Goal: Transaction & Acquisition: Download file/media

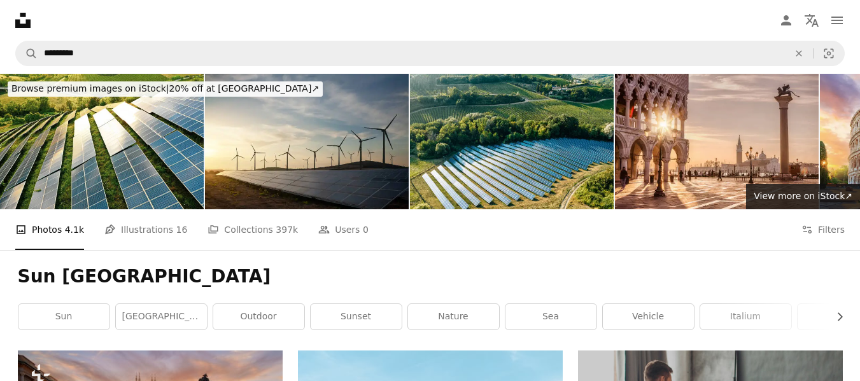
scroll to position [2961, 0]
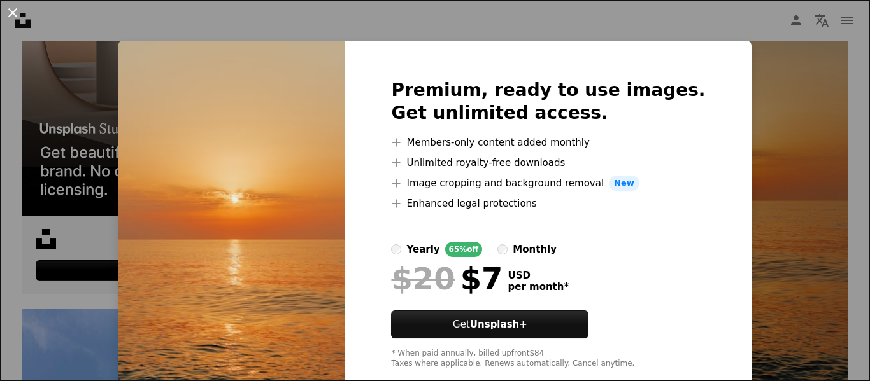
click at [10, 10] on button "An X shape" at bounding box center [12, 12] width 15 height 15
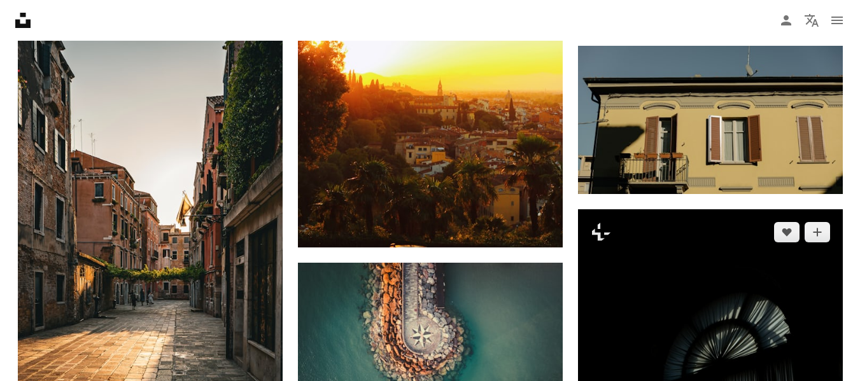
scroll to position [4259, 0]
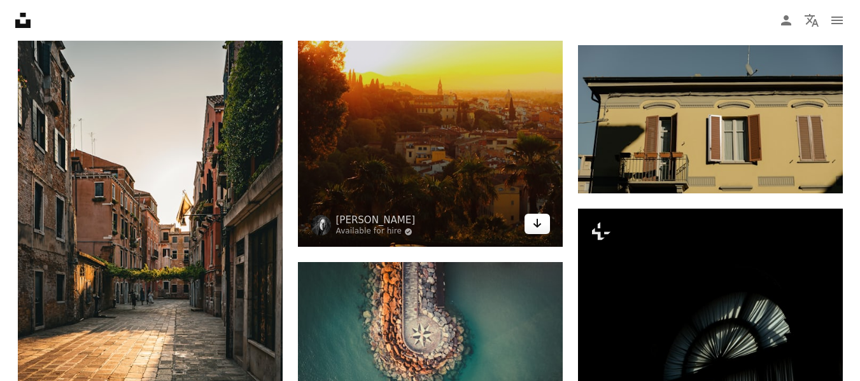
click at [530, 227] on link "Arrow pointing down" at bounding box center [537, 224] width 25 height 20
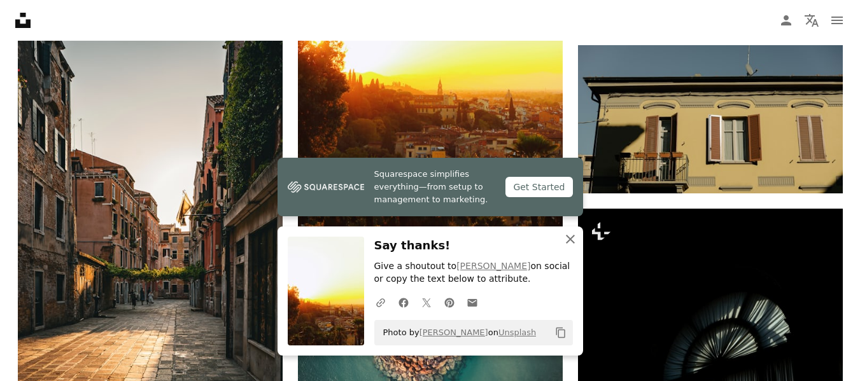
click at [567, 242] on icon "button" at bounding box center [570, 239] width 9 height 9
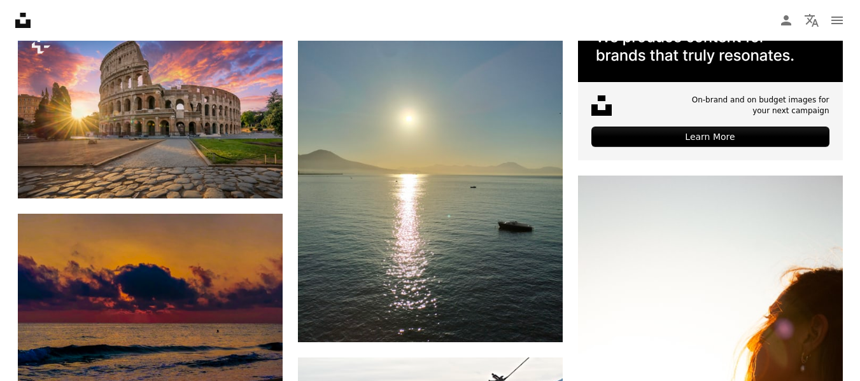
scroll to position [5064, 0]
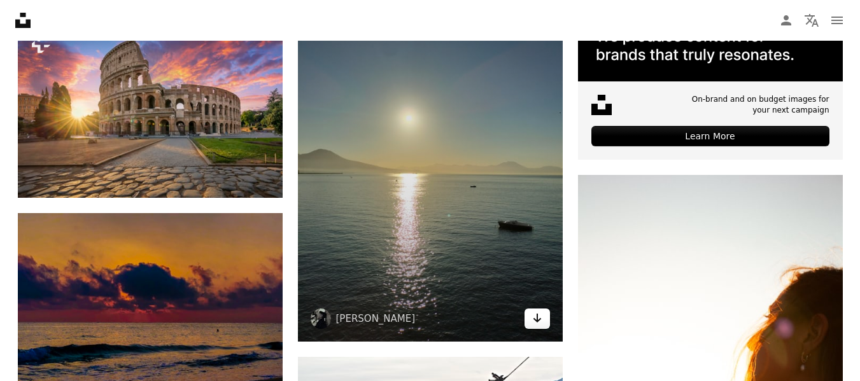
click at [537, 317] on icon "Download" at bounding box center [537, 318] width 8 height 9
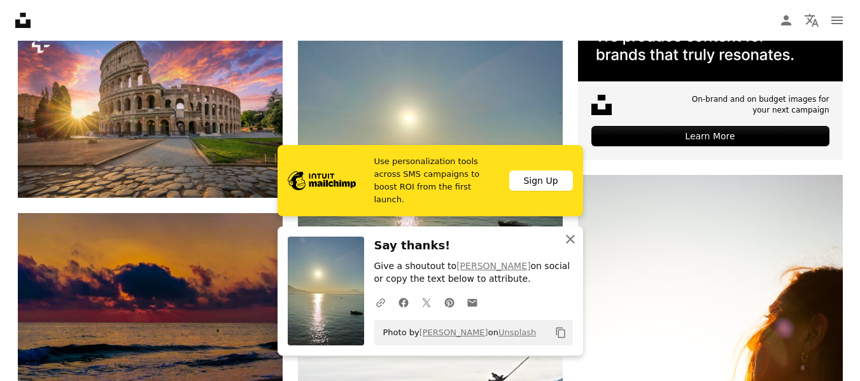
click at [561, 242] on button "An X shape Close" at bounding box center [570, 239] width 25 height 25
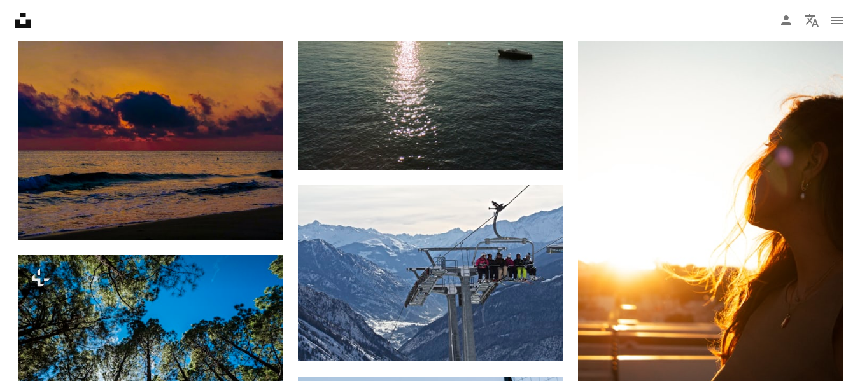
scroll to position [5235, 0]
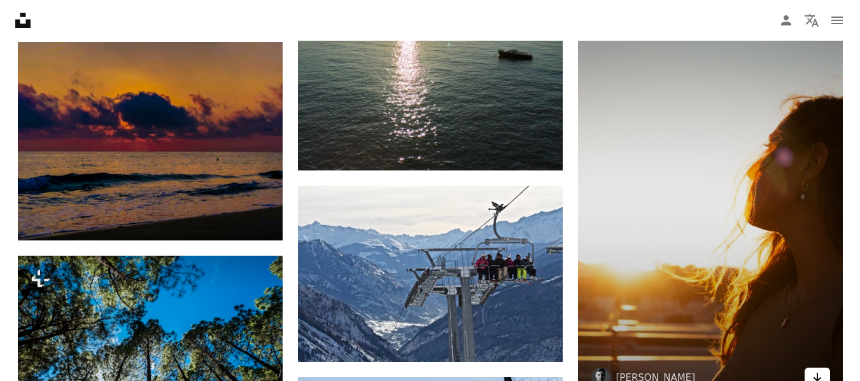
click at [813, 372] on icon "Arrow pointing down" at bounding box center [818, 377] width 10 height 15
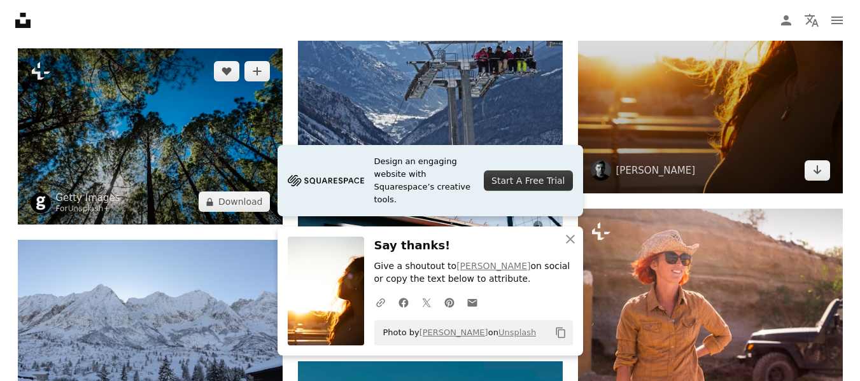
scroll to position [5443, 0]
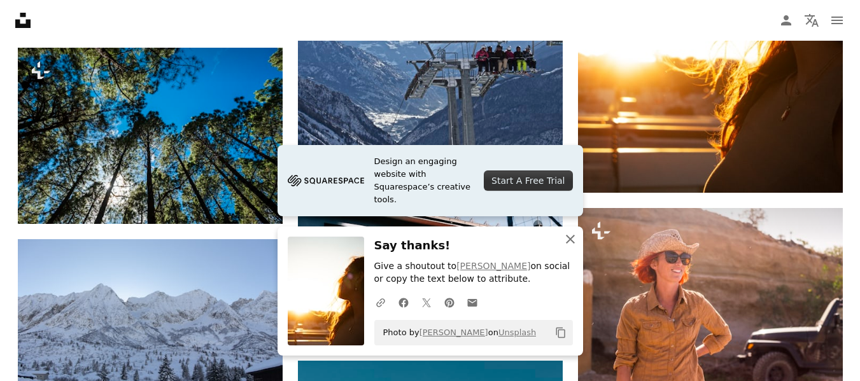
click at [571, 245] on icon "An X shape" at bounding box center [570, 239] width 15 height 15
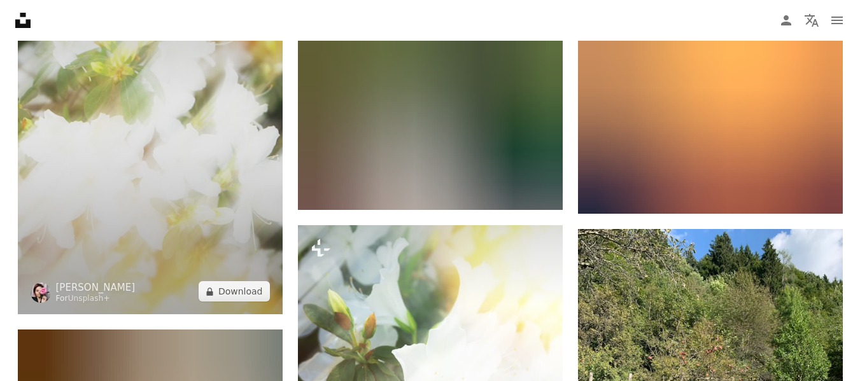
scroll to position [6544, 0]
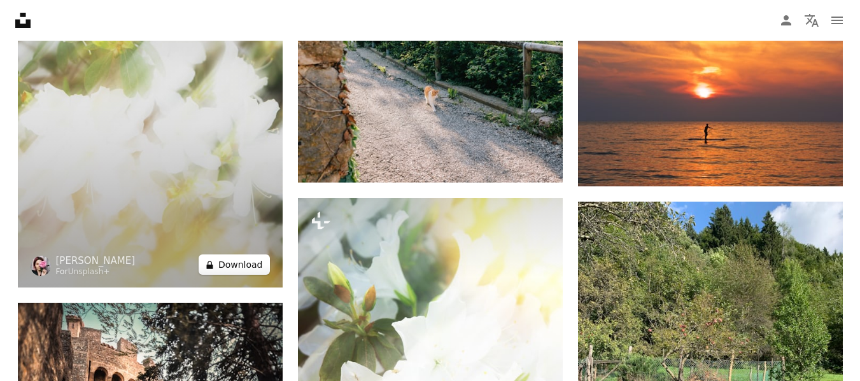
click at [238, 268] on button "A lock Download" at bounding box center [234, 265] width 71 height 20
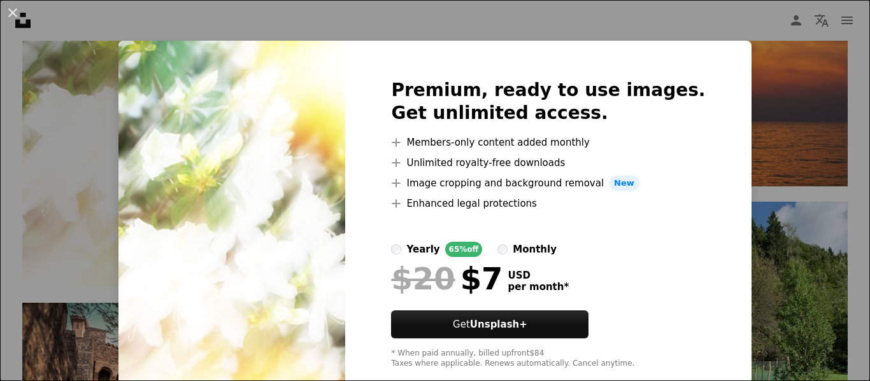
click at [803, 127] on div "An X shape Premium, ready to use images. Get unlimited access. A plus sign Memb…" at bounding box center [435, 190] width 870 height 381
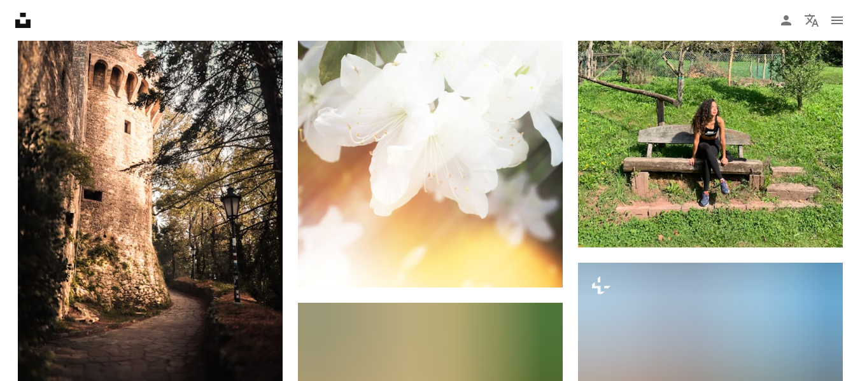
scroll to position [6853, 0]
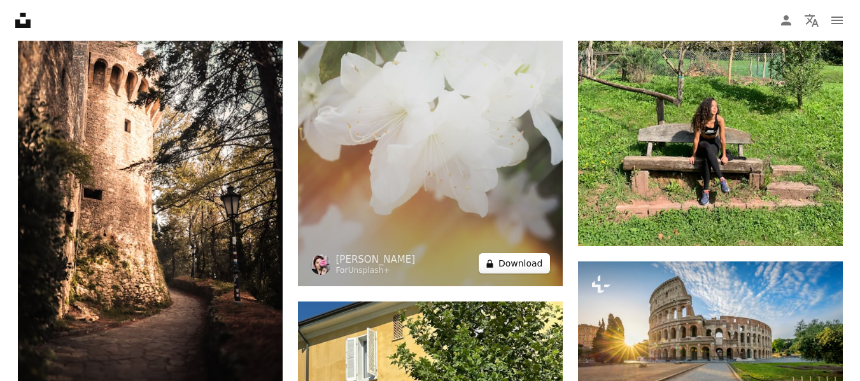
click at [539, 267] on button "A lock Download" at bounding box center [514, 263] width 71 height 20
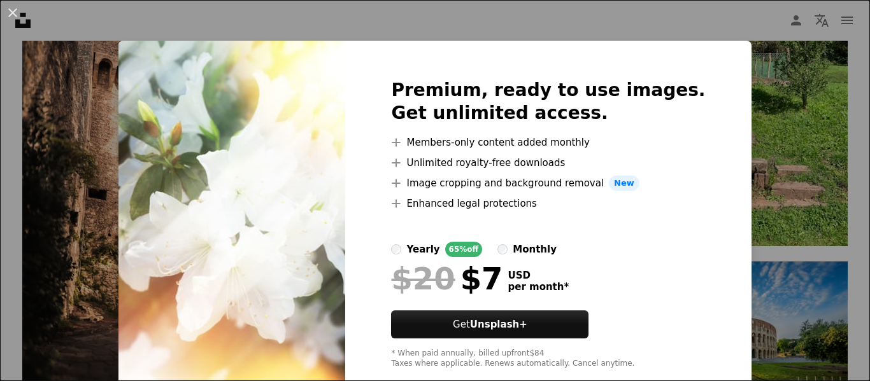
click at [765, 182] on div "An X shape Premium, ready to use images. Get unlimited access. A plus sign Memb…" at bounding box center [435, 190] width 870 height 381
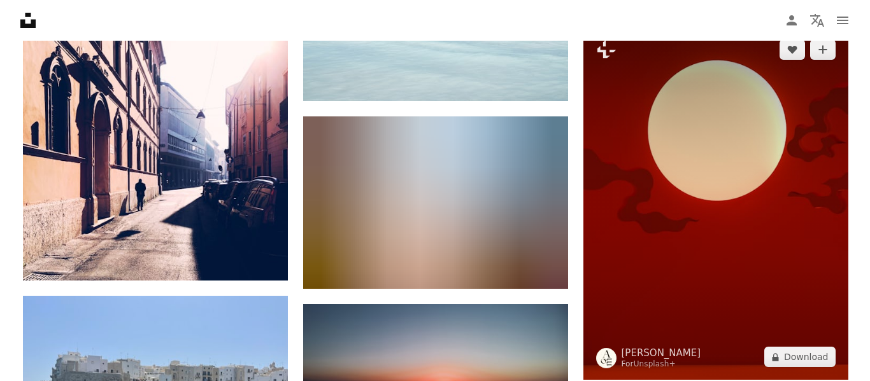
scroll to position [8896, 0]
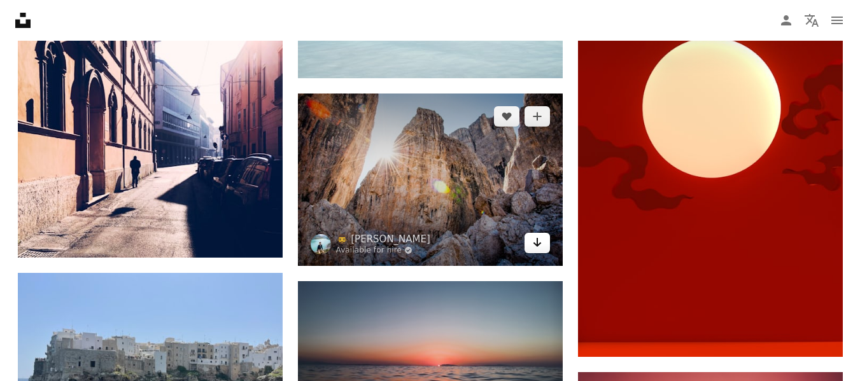
click at [539, 244] on icon "Download" at bounding box center [537, 242] width 8 height 9
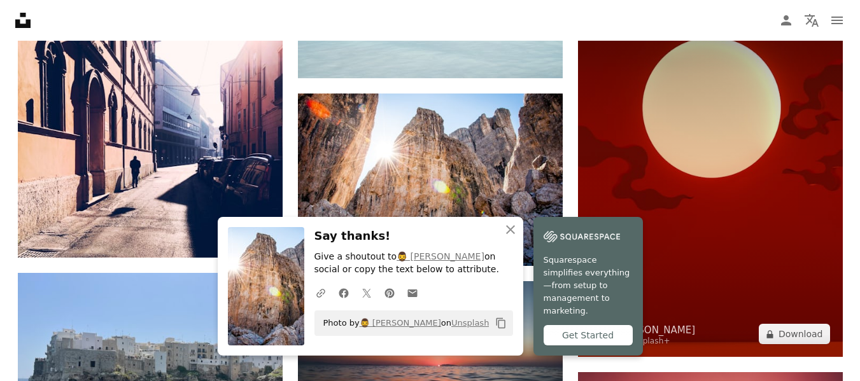
click at [744, 248] on img at bounding box center [710, 180] width 265 height 353
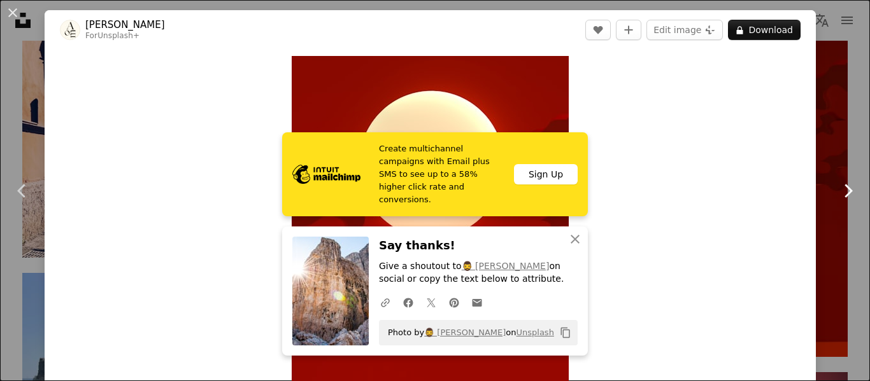
click at [825, 137] on link "Chevron right" at bounding box center [847, 191] width 45 height 122
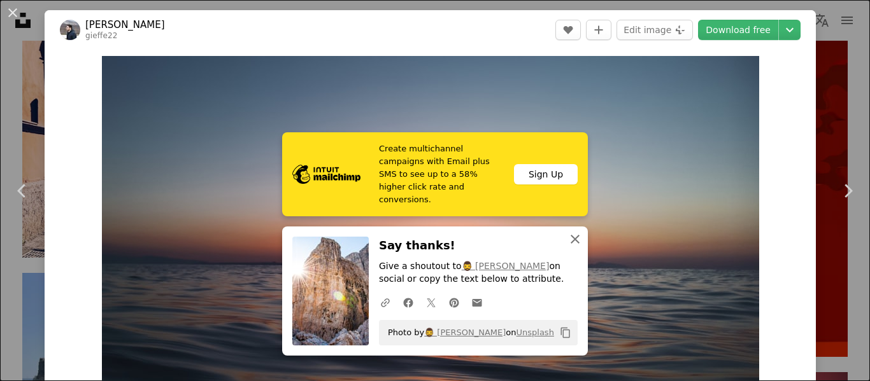
click at [572, 242] on icon "An X shape" at bounding box center [574, 239] width 15 height 15
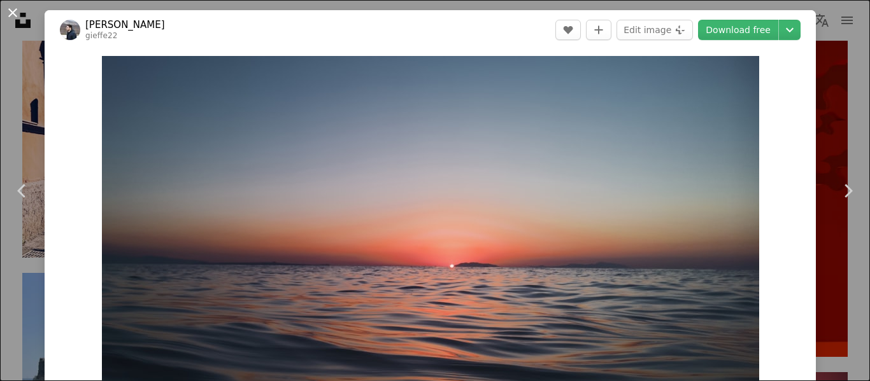
click at [14, 17] on button "An X shape" at bounding box center [12, 12] width 15 height 15
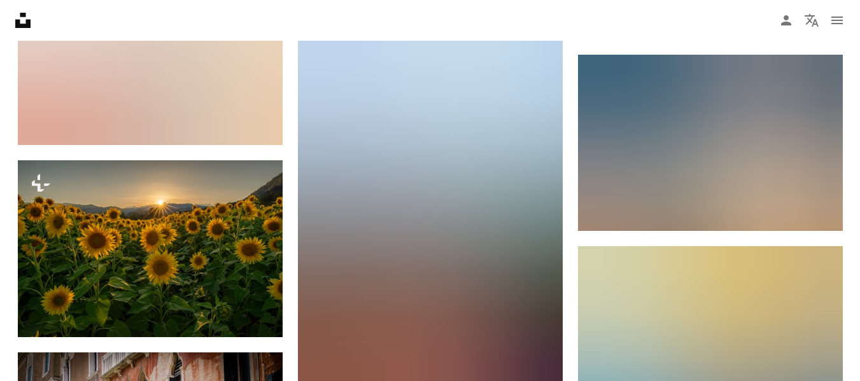
scroll to position [11095, 0]
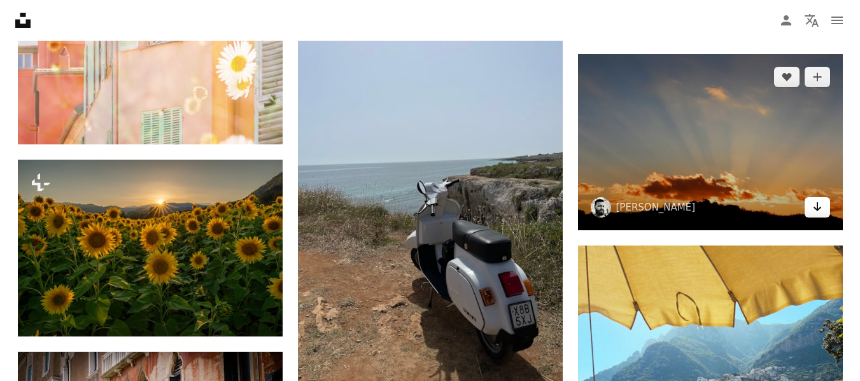
click at [818, 208] on icon "Download" at bounding box center [817, 207] width 8 height 9
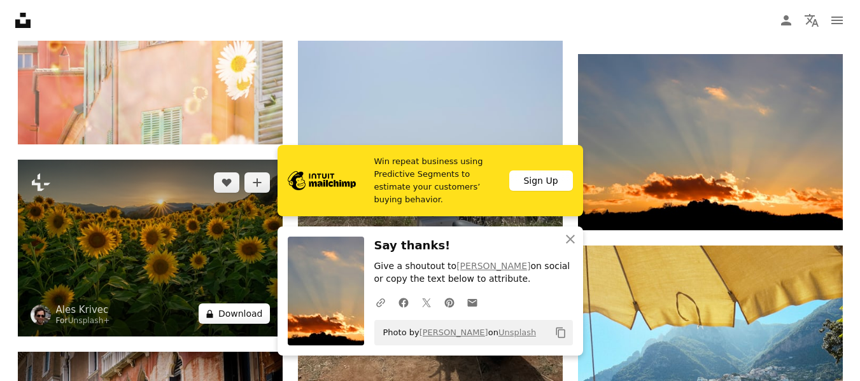
click at [241, 316] on button "A lock Download" at bounding box center [234, 314] width 71 height 20
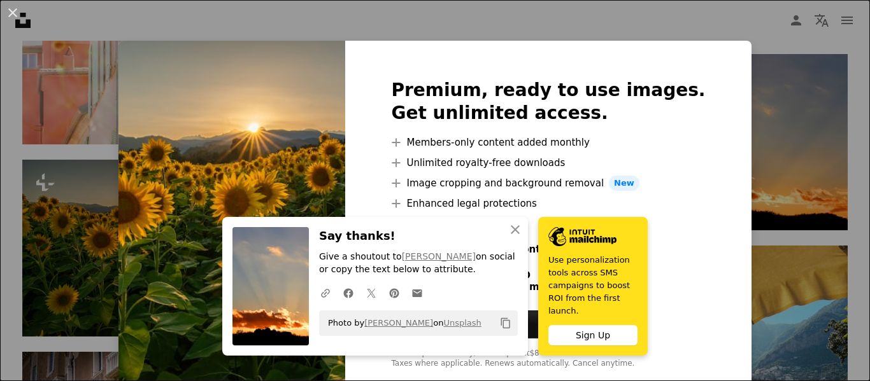
click at [741, 49] on div "An X shape Premium, ready to use images. Get unlimited access. A plus sign Memb…" at bounding box center [435, 190] width 870 height 381
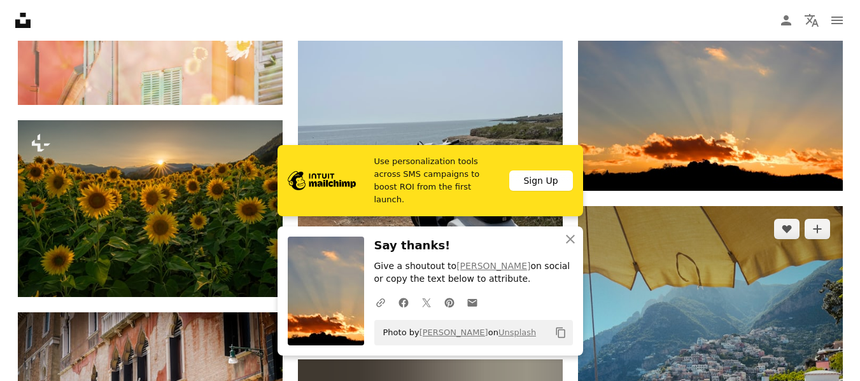
scroll to position [11146, 0]
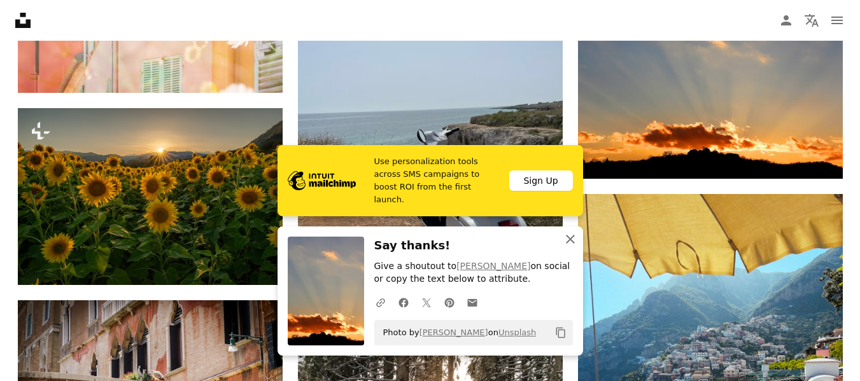
click at [568, 241] on icon "button" at bounding box center [570, 239] width 9 height 9
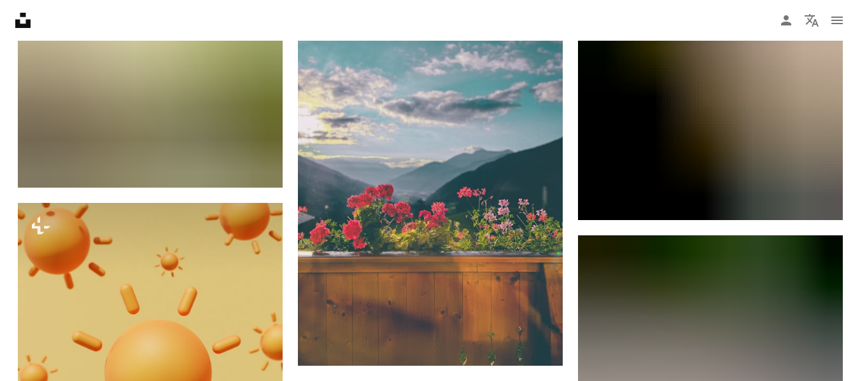
scroll to position [13420, 0]
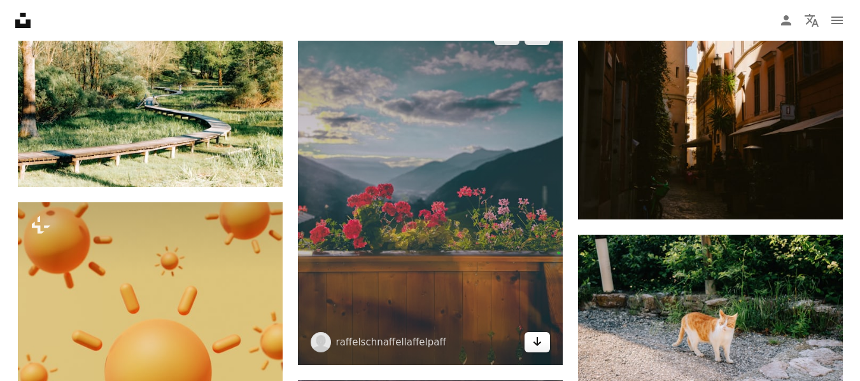
click at [537, 335] on icon "Arrow pointing down" at bounding box center [537, 341] width 10 height 15
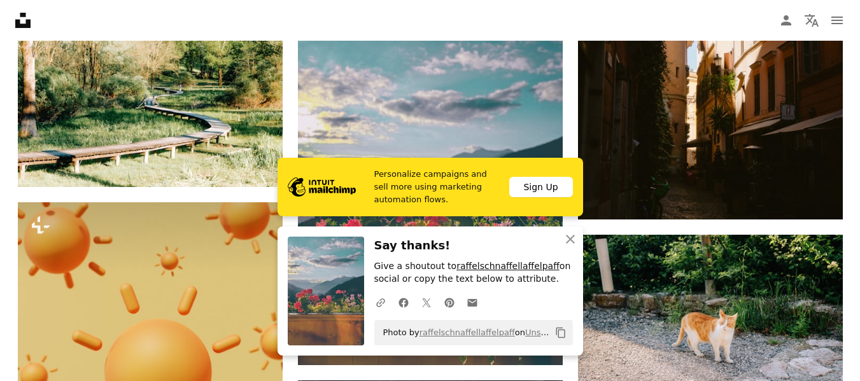
click at [469, 268] on link "raffelschnaffellaffelpaff" at bounding box center [508, 266] width 103 height 10
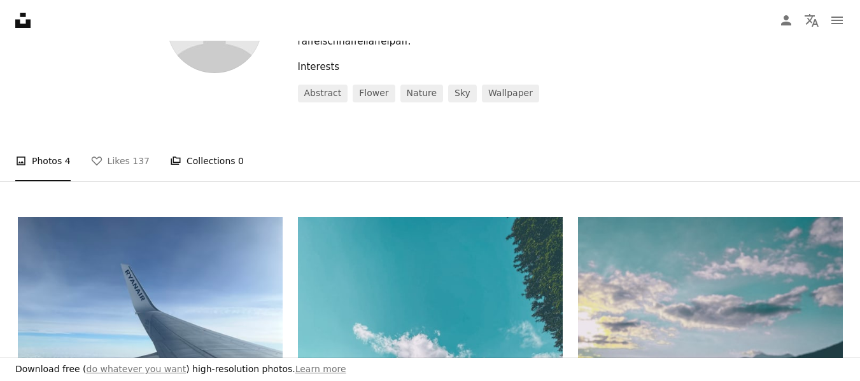
scroll to position [131, 0]
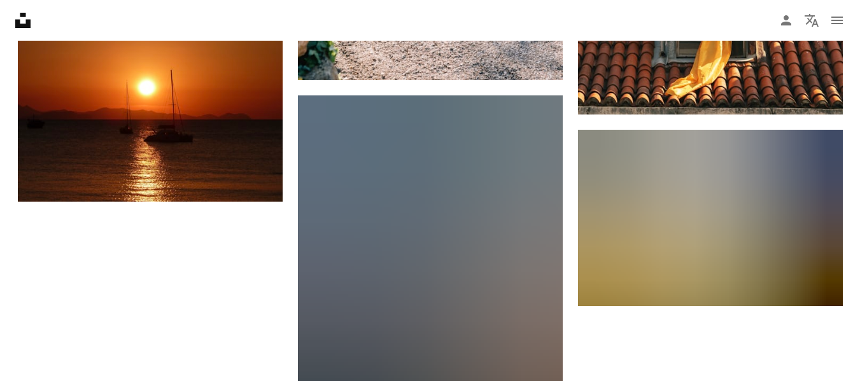
scroll to position [15490, 0]
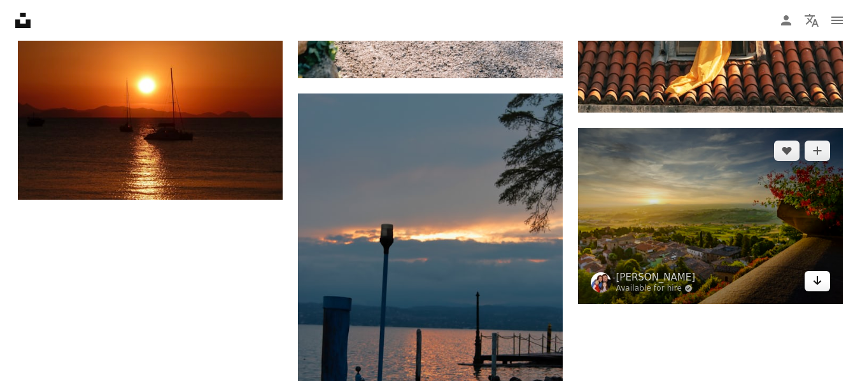
click at [822, 278] on icon "Arrow pointing down" at bounding box center [818, 280] width 10 height 15
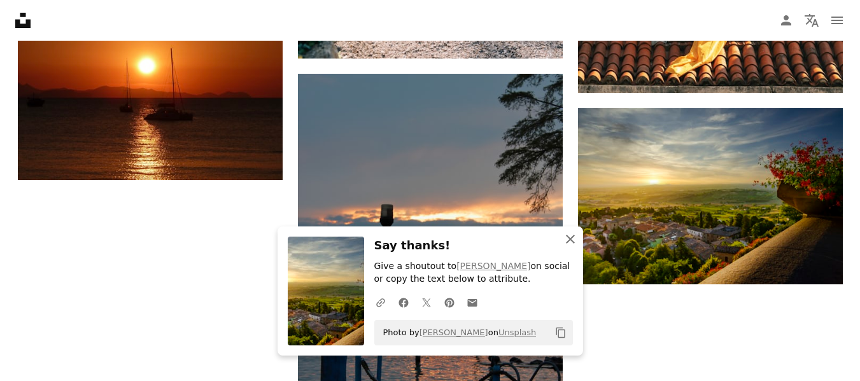
click at [568, 238] on icon "button" at bounding box center [570, 239] width 9 height 9
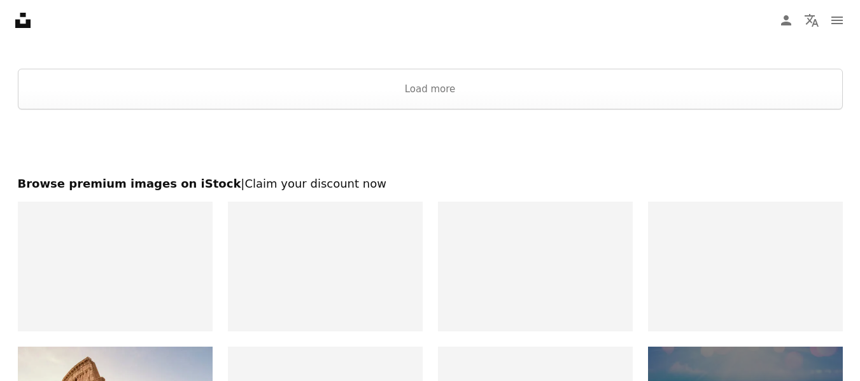
scroll to position [15941, 0]
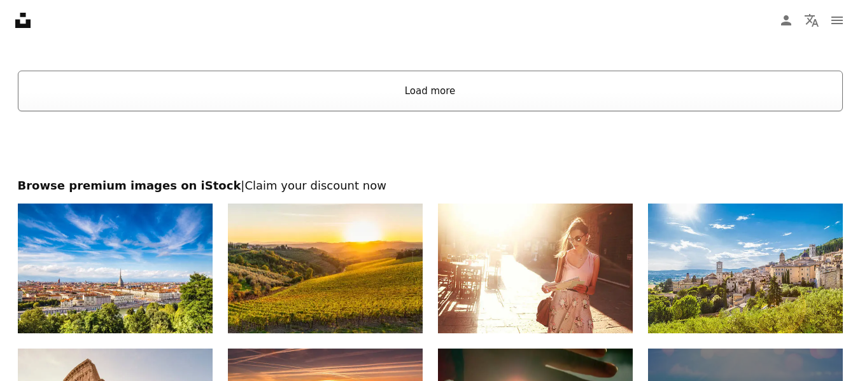
click at [430, 92] on button "Load more" at bounding box center [430, 91] width 825 height 41
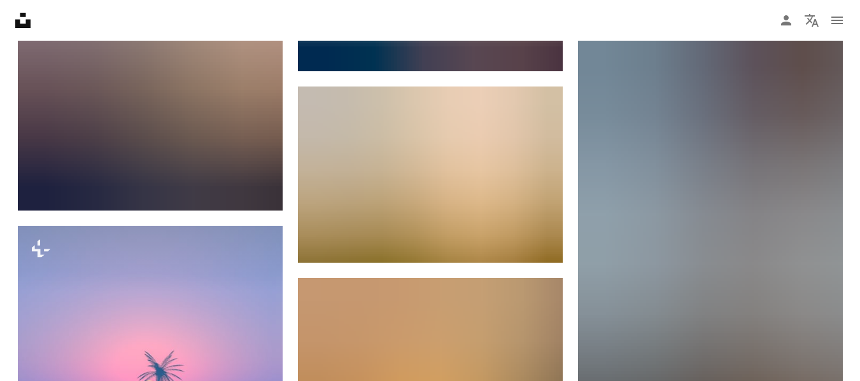
scroll to position [16691, 0]
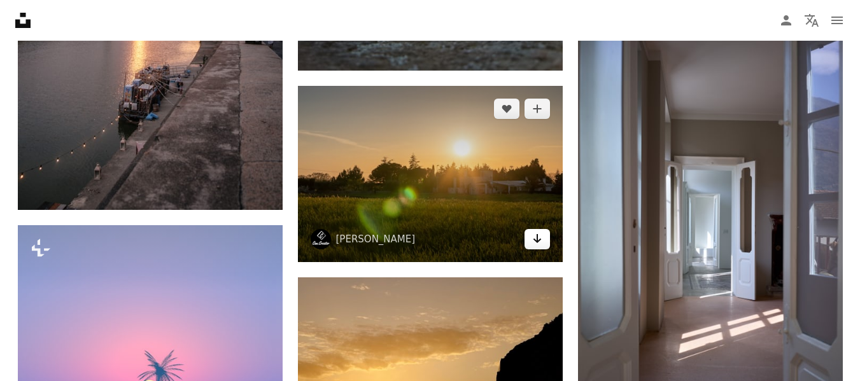
click at [537, 248] on link "Arrow pointing down" at bounding box center [537, 239] width 25 height 20
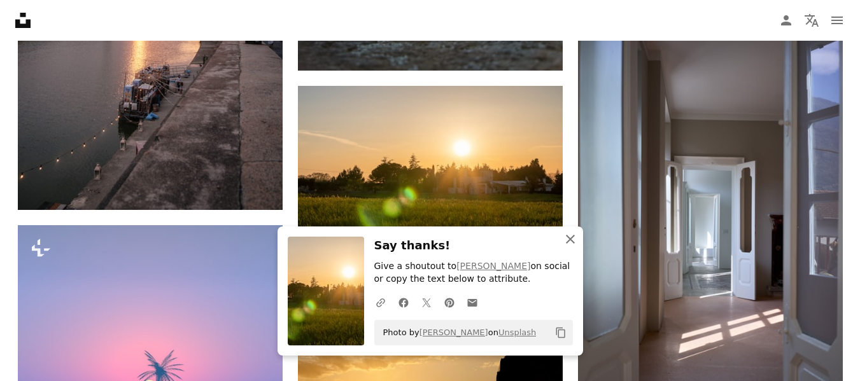
click at [568, 242] on icon "button" at bounding box center [570, 239] width 9 height 9
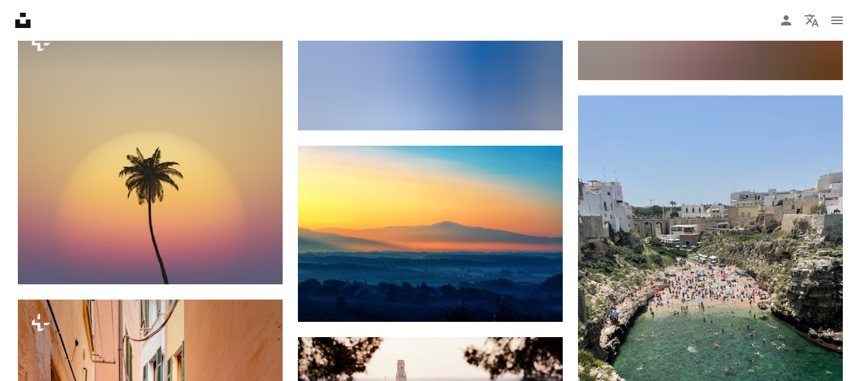
scroll to position [18425, 0]
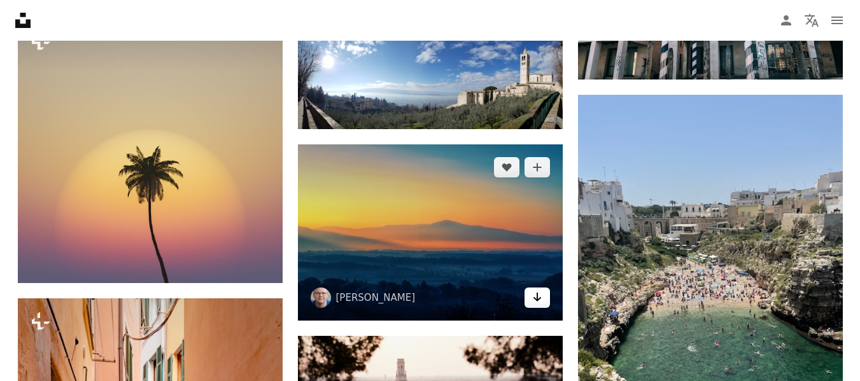
click at [546, 302] on link "Arrow pointing down" at bounding box center [537, 298] width 25 height 20
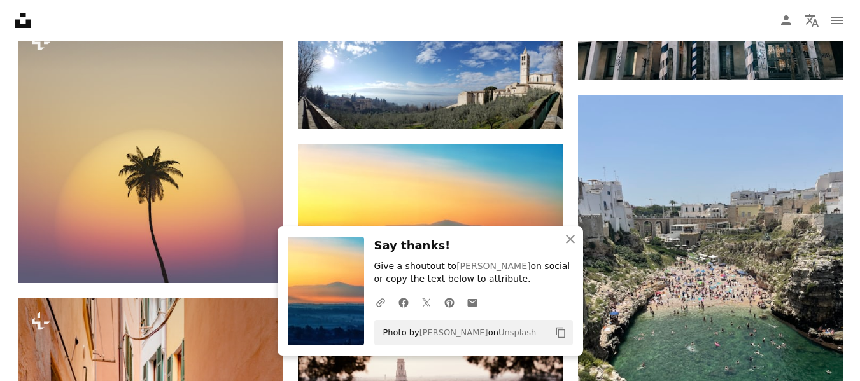
click at [462, 237] on h3 "Say thanks!" at bounding box center [473, 246] width 199 height 18
click at [571, 243] on icon "An X shape" at bounding box center [570, 239] width 15 height 15
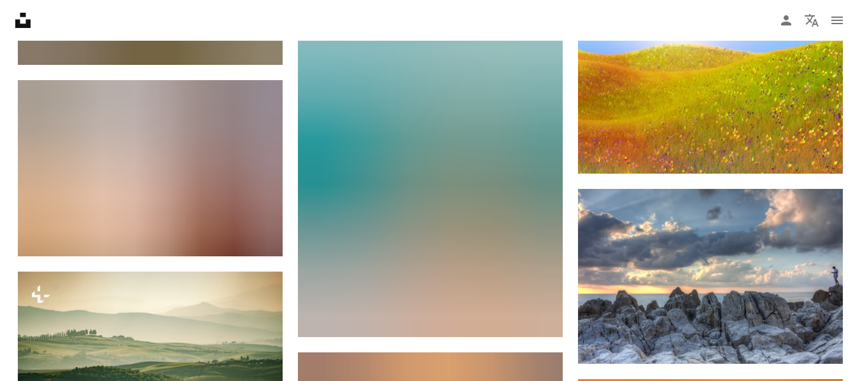
scroll to position [19958, 0]
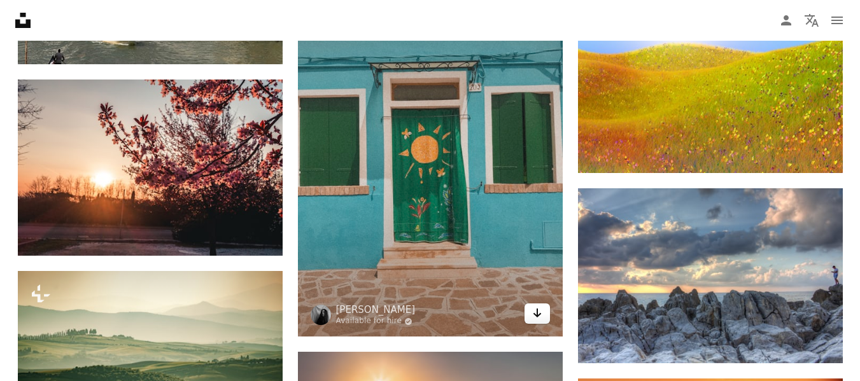
click at [546, 312] on link "Arrow pointing down" at bounding box center [537, 314] width 25 height 20
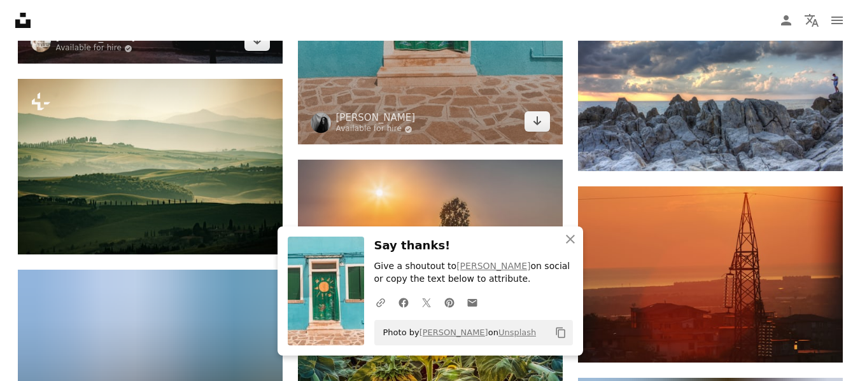
scroll to position [20151, 0]
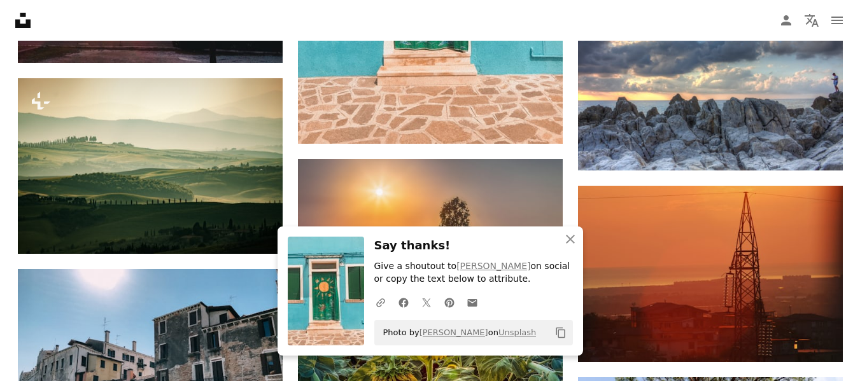
click at [565, 294] on div "A URL sharing icon (chains) Facebook icon X (formerly Twitter) icon Pinterest i…" at bounding box center [471, 302] width 204 height 25
click at [573, 234] on icon "An X shape" at bounding box center [570, 239] width 15 height 15
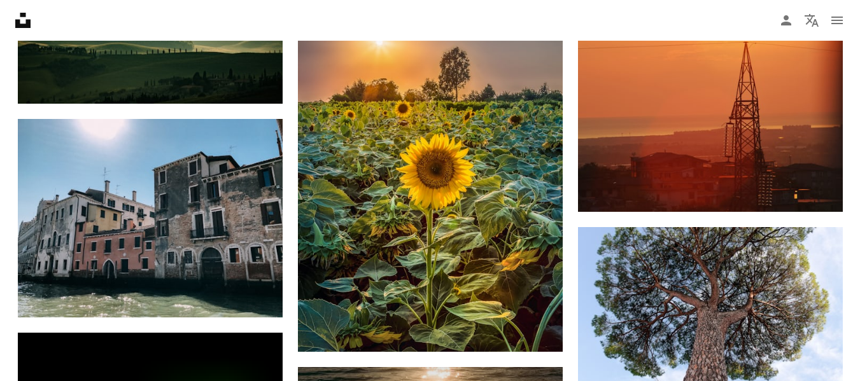
scroll to position [20302, 0]
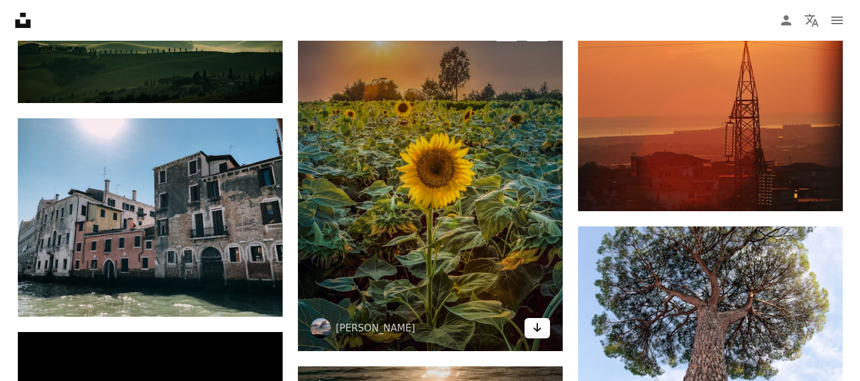
click at [539, 329] on icon "Download" at bounding box center [537, 328] width 8 height 9
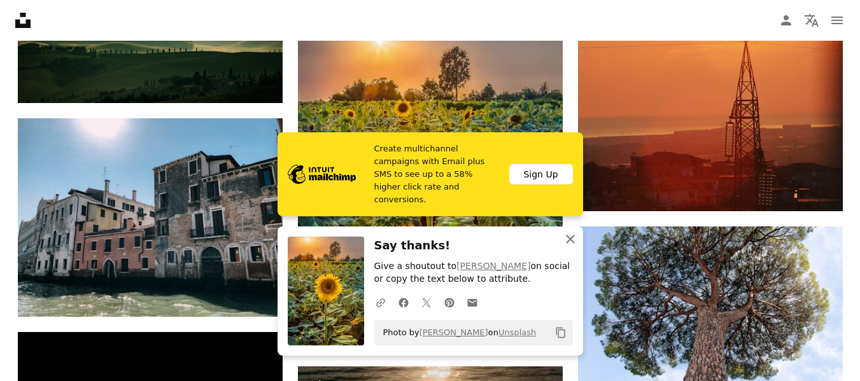
click at [570, 240] on icon "button" at bounding box center [570, 239] width 9 height 9
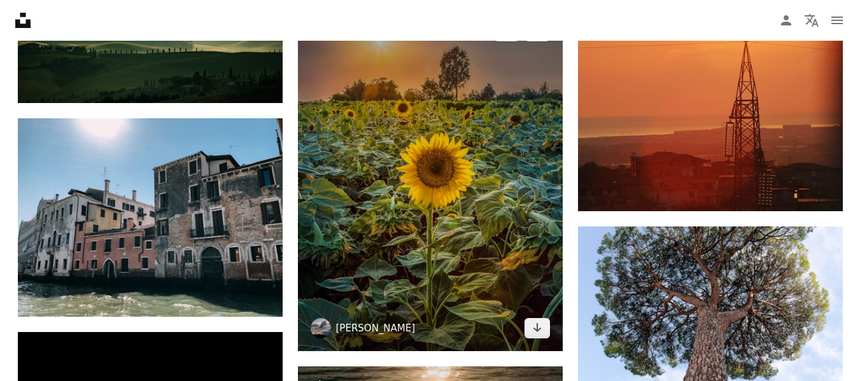
click at [371, 325] on link "[PERSON_NAME]" at bounding box center [376, 328] width 80 height 13
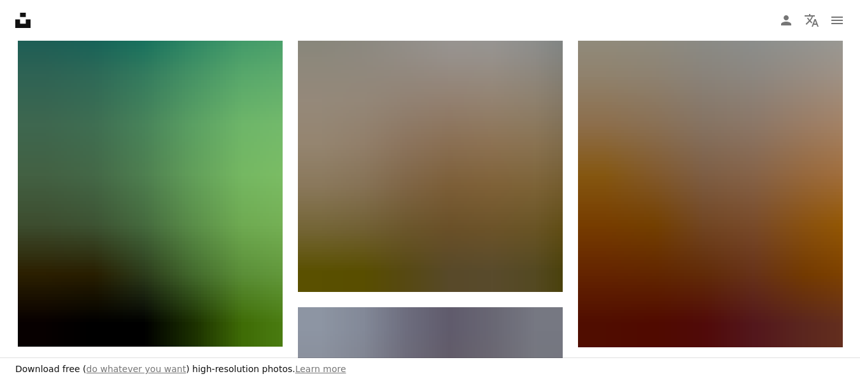
scroll to position [451, 0]
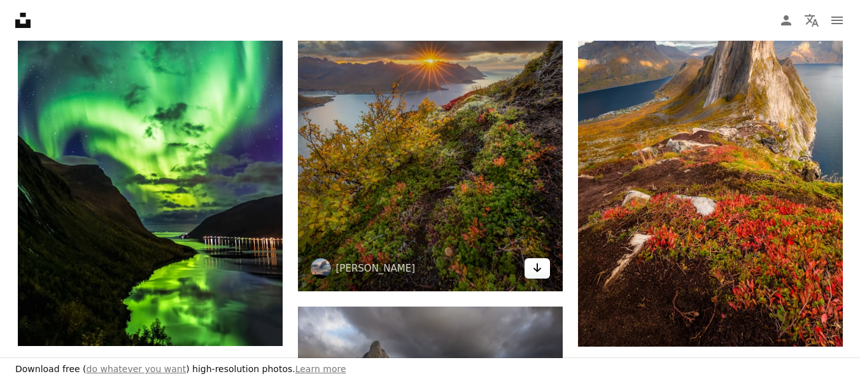
click at [537, 269] on icon "Download" at bounding box center [537, 268] width 8 height 9
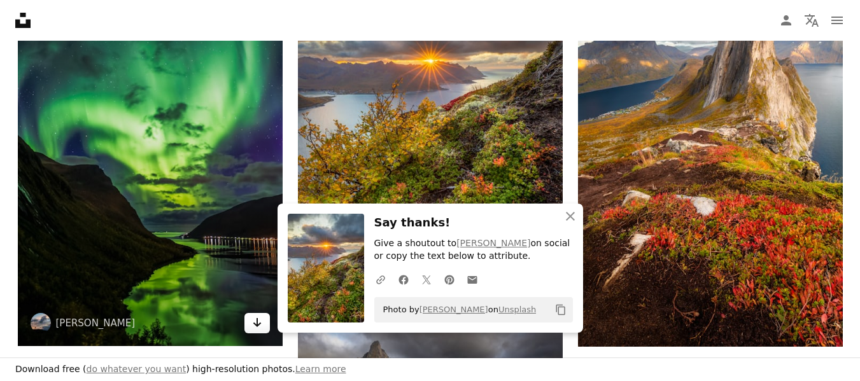
click at [255, 323] on icon "Arrow pointing down" at bounding box center [257, 322] width 10 height 15
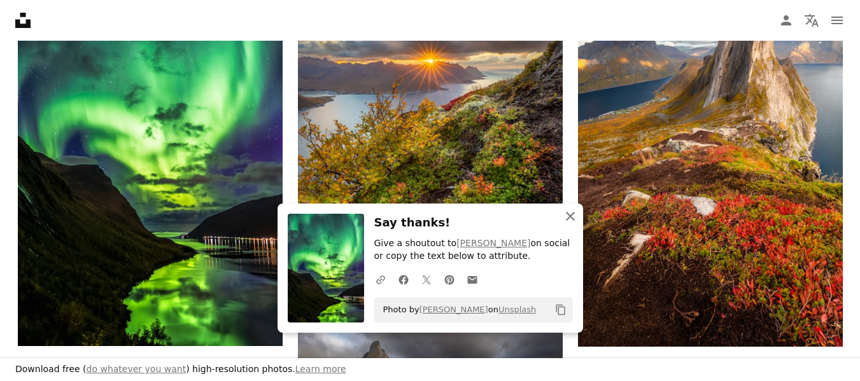
click at [571, 215] on icon "An X shape" at bounding box center [570, 216] width 15 height 15
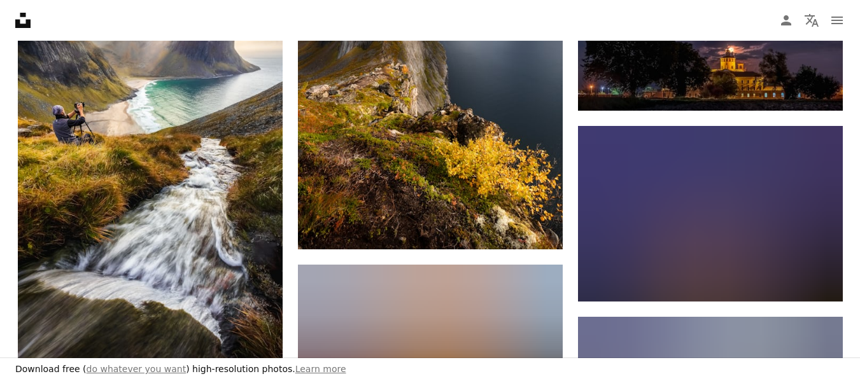
scroll to position [897, 0]
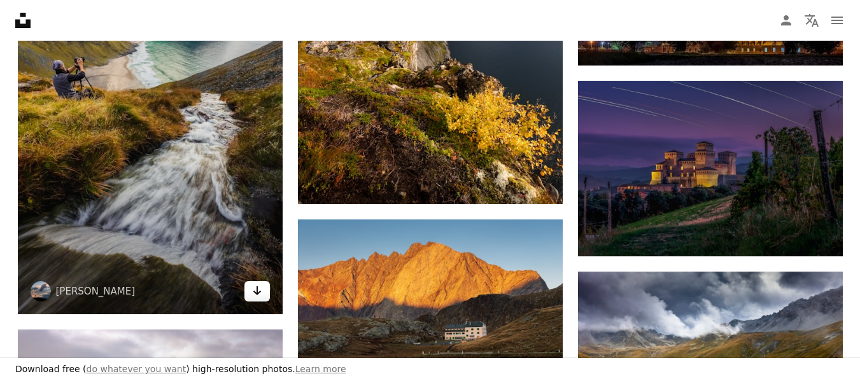
click at [259, 293] on icon "Download" at bounding box center [257, 291] width 8 height 9
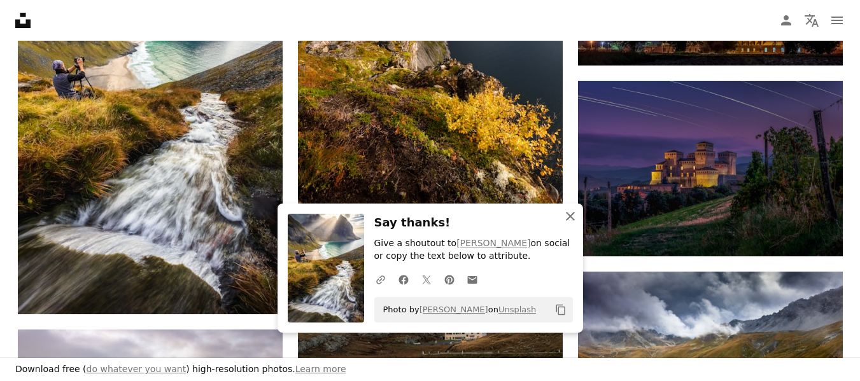
click at [566, 213] on icon "button" at bounding box center [570, 216] width 9 height 9
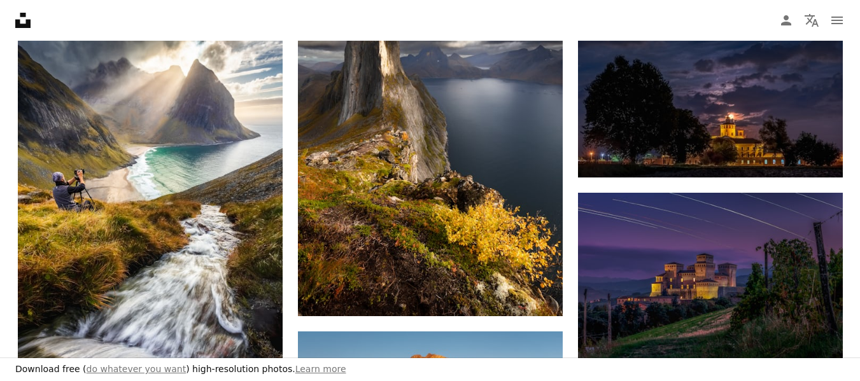
scroll to position [785, 0]
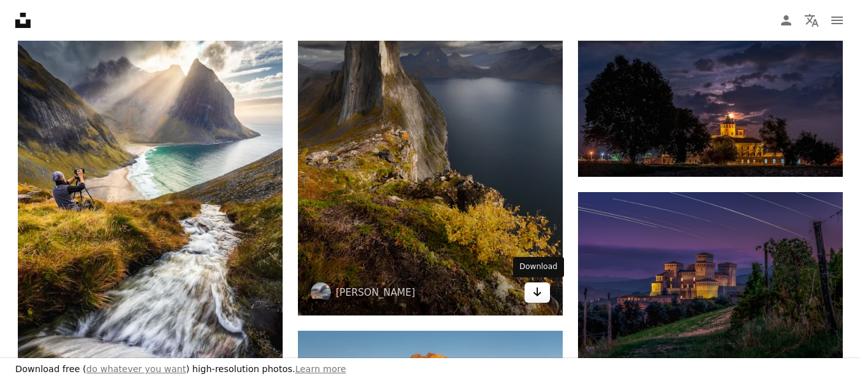
click at [541, 292] on icon "Arrow pointing down" at bounding box center [537, 292] width 10 height 15
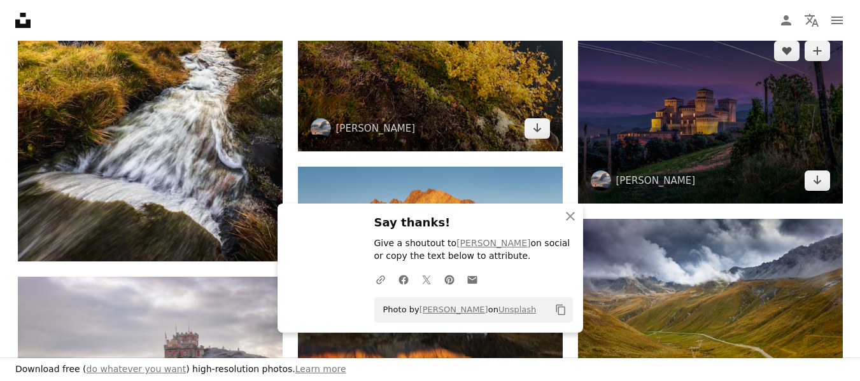
scroll to position [965, 0]
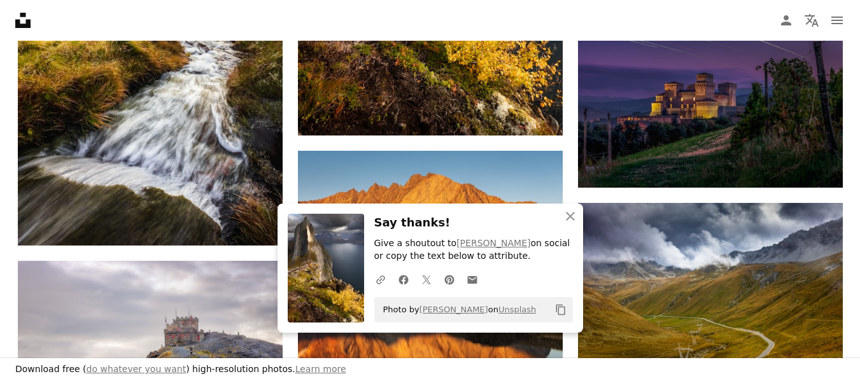
click at [565, 217] on icon "An X shape" at bounding box center [570, 216] width 15 height 15
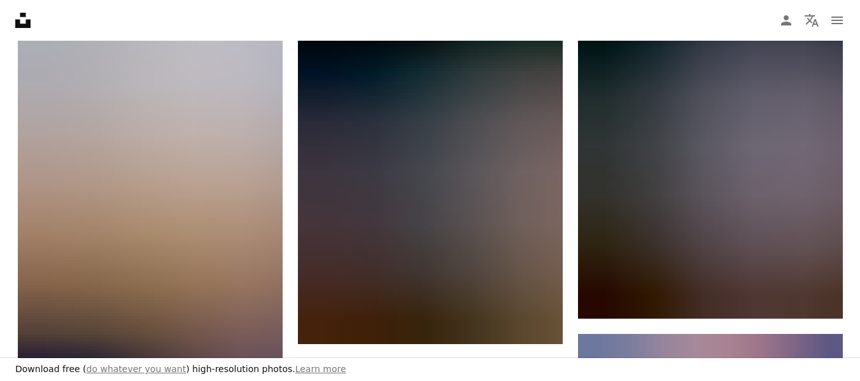
scroll to position [1634, 0]
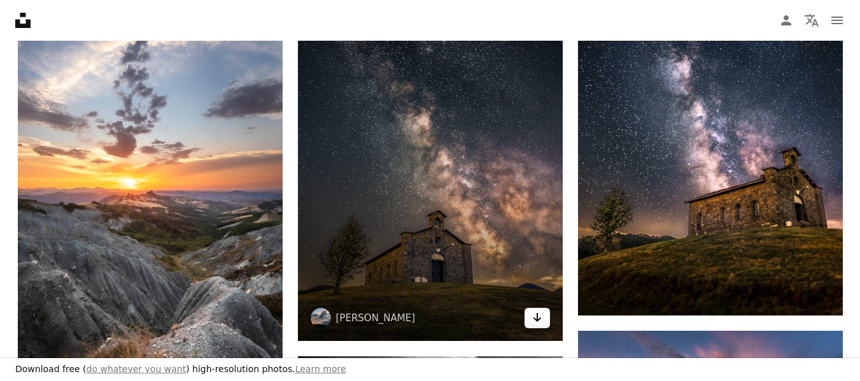
click at [536, 321] on icon "Download" at bounding box center [537, 317] width 8 height 9
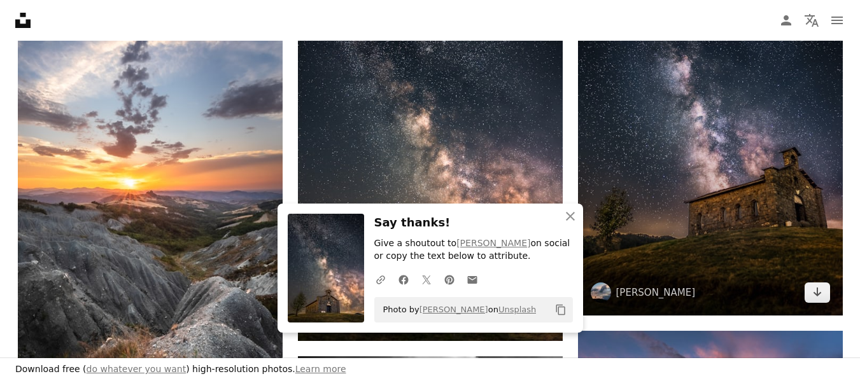
click at [819, 279] on img at bounding box center [710, 116] width 265 height 397
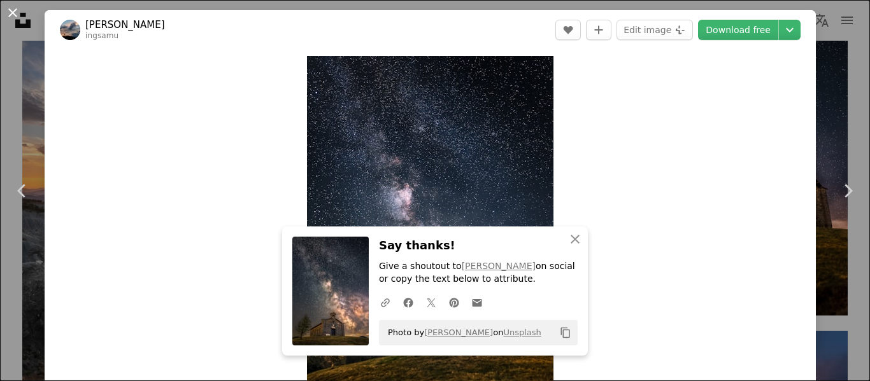
click at [13, 13] on button "An X shape" at bounding box center [12, 12] width 15 height 15
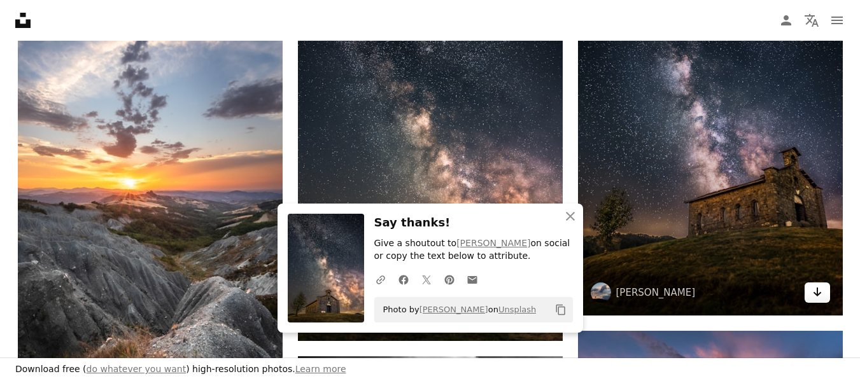
click at [825, 288] on link "Arrow pointing down" at bounding box center [817, 293] width 25 height 20
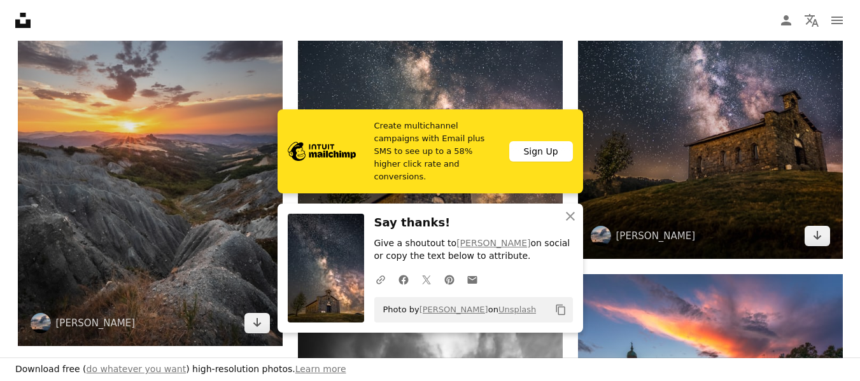
scroll to position [1691, 0]
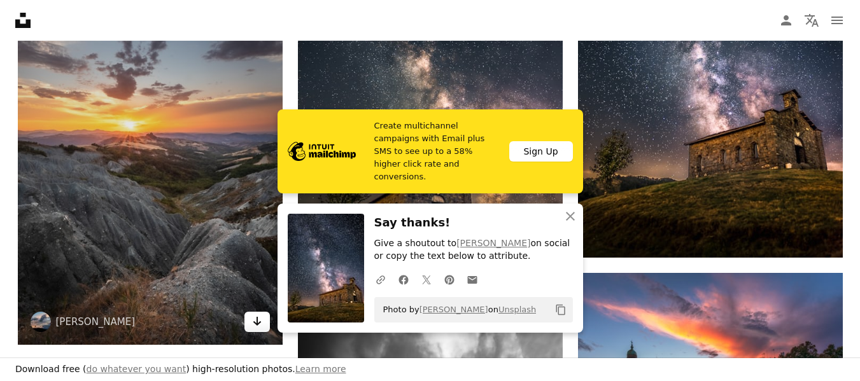
click at [252, 326] on icon "Arrow pointing down" at bounding box center [257, 321] width 10 height 15
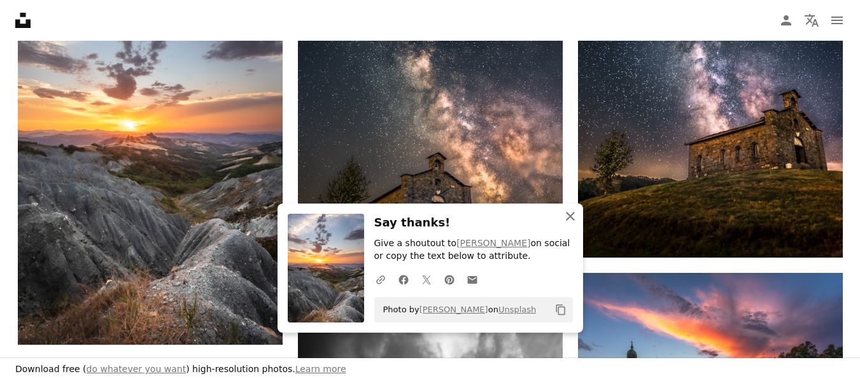
click at [571, 214] on icon "An X shape" at bounding box center [570, 216] width 15 height 15
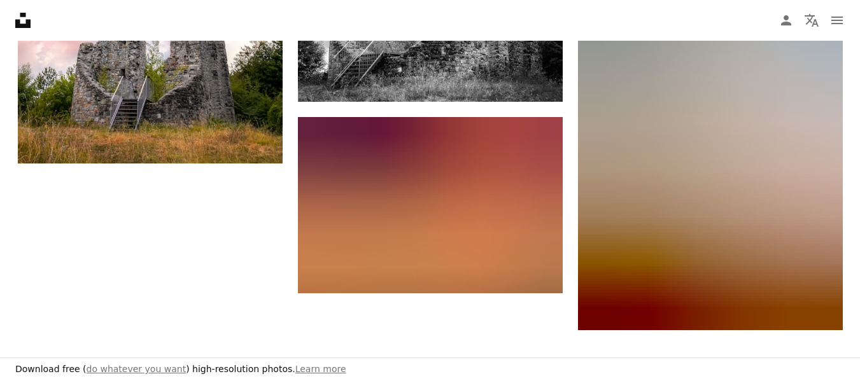
scroll to position [2286, 0]
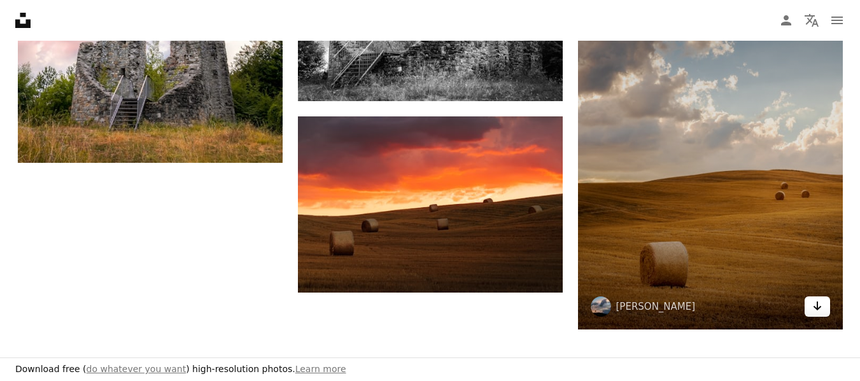
click at [818, 303] on icon "Arrow pointing down" at bounding box center [818, 306] width 10 height 15
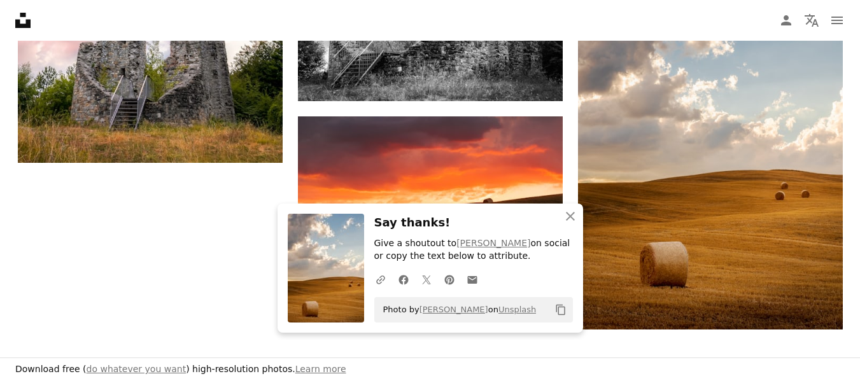
click at [474, 204] on div "An X shape Close Say thanks! Give a shoutout to [PERSON_NAME] on social or copy…" at bounding box center [431, 268] width 306 height 129
click at [574, 215] on icon "An X shape" at bounding box center [570, 216] width 15 height 15
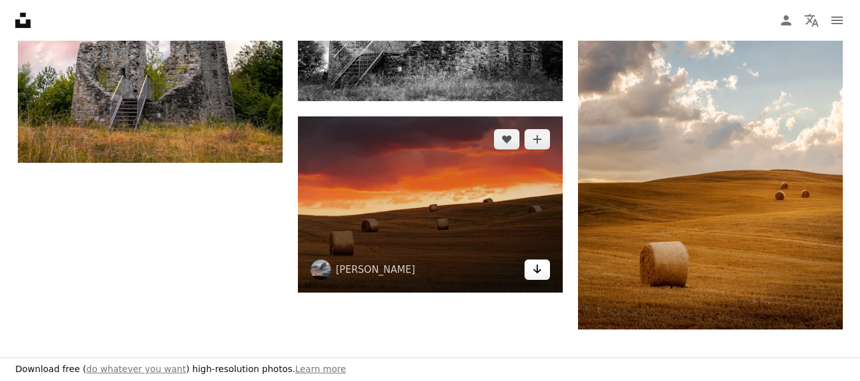
click at [541, 272] on icon "Arrow pointing down" at bounding box center [537, 269] width 10 height 15
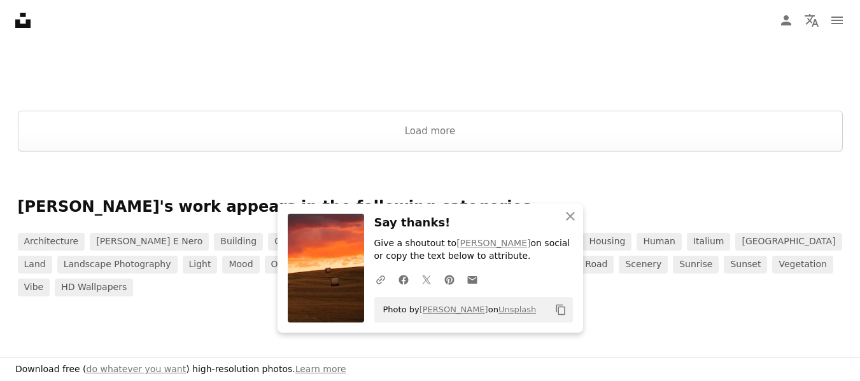
scroll to position [2628, 0]
click at [455, 125] on button "Load more" at bounding box center [430, 130] width 825 height 41
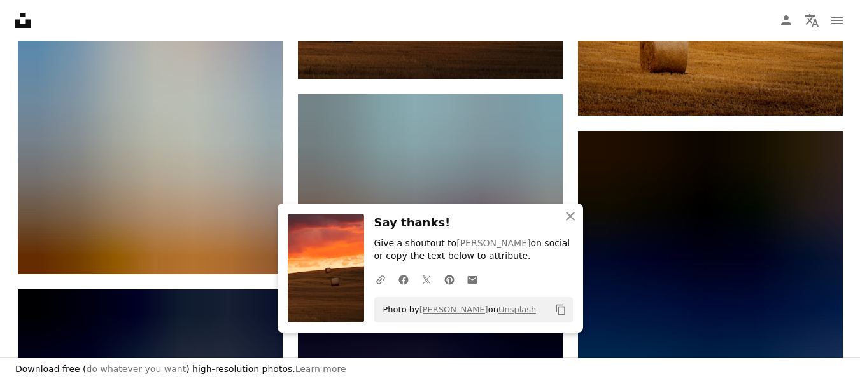
scroll to position [2501, 0]
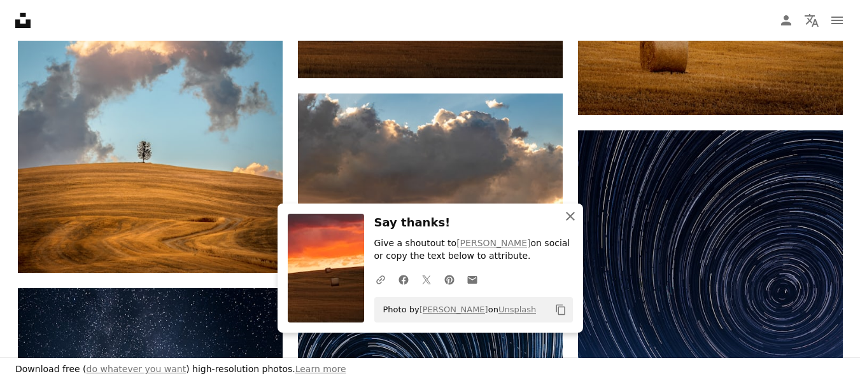
click at [576, 222] on icon "An X shape" at bounding box center [570, 216] width 15 height 15
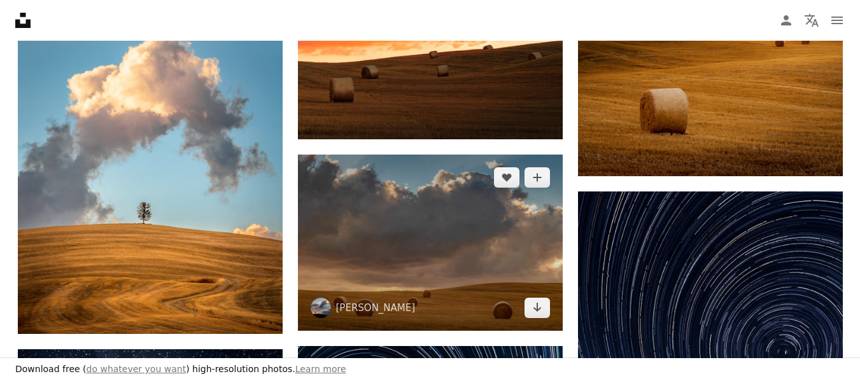
scroll to position [2440, 0]
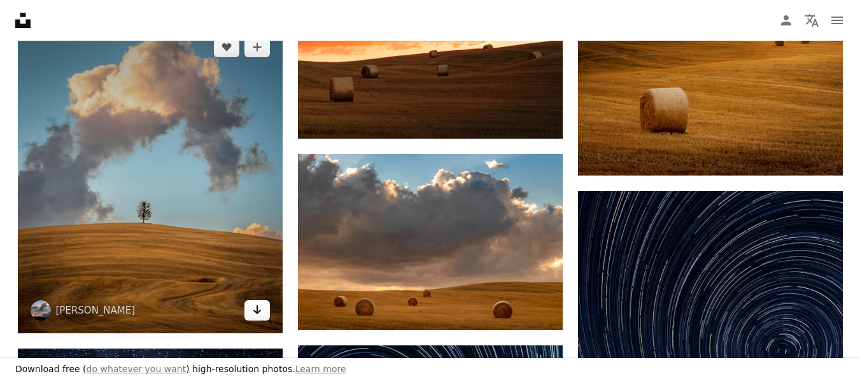
click at [264, 313] on link "Arrow pointing down" at bounding box center [257, 311] width 25 height 20
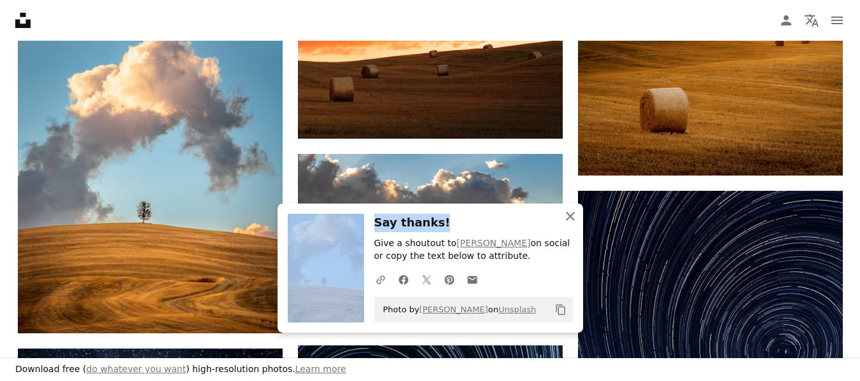
drag, startPoint x: 485, startPoint y: 208, endPoint x: 570, endPoint y: 215, distance: 84.9
click at [570, 215] on div "An X shape Close Say thanks! Give a shoutout to [PERSON_NAME] on social or copy…" at bounding box center [431, 268] width 306 height 129
click at [570, 215] on icon "An X shape" at bounding box center [570, 216] width 15 height 15
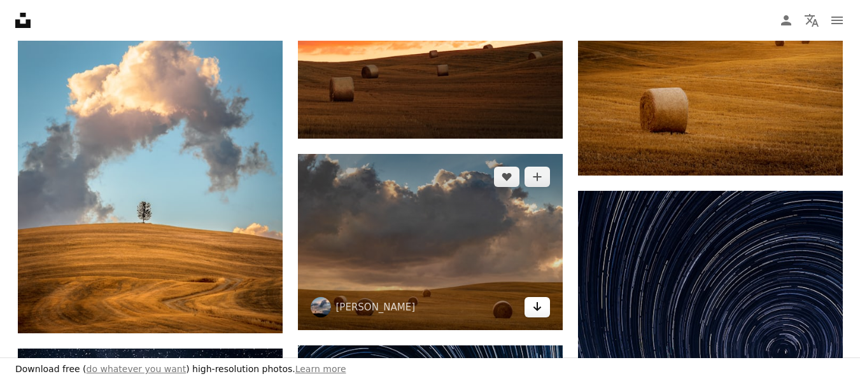
click at [539, 312] on icon "Arrow pointing down" at bounding box center [537, 306] width 10 height 15
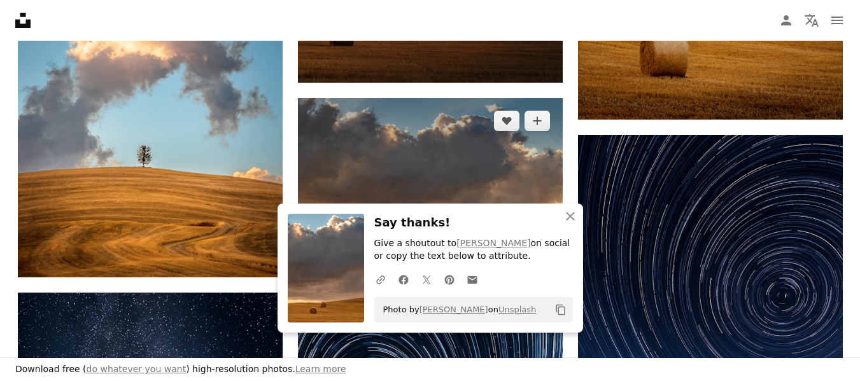
scroll to position [2500, 0]
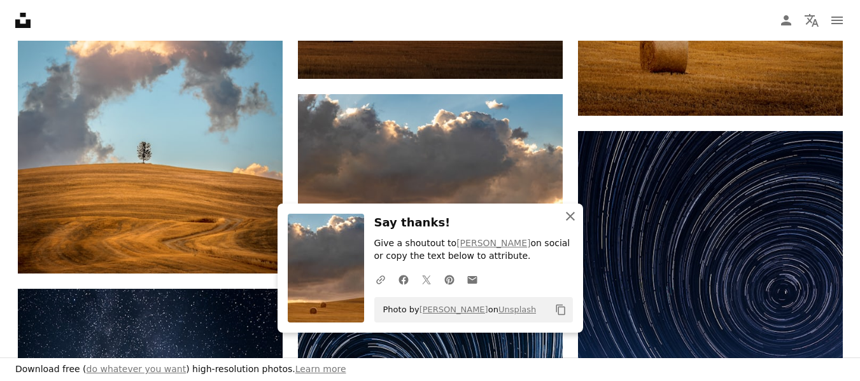
click at [573, 217] on icon "An X shape" at bounding box center [570, 216] width 15 height 15
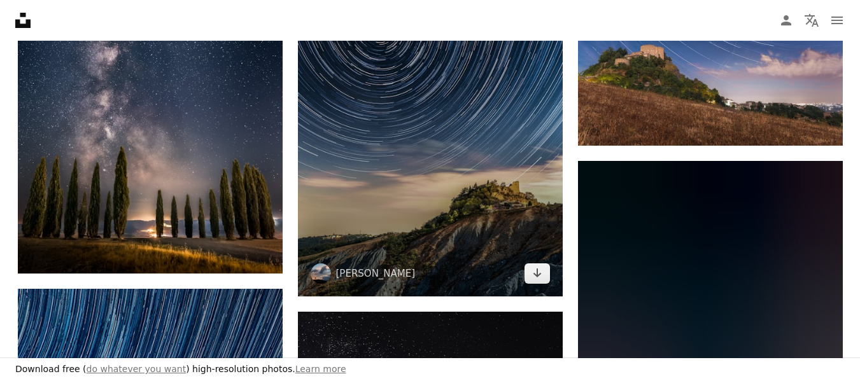
scroll to position [2888, 0]
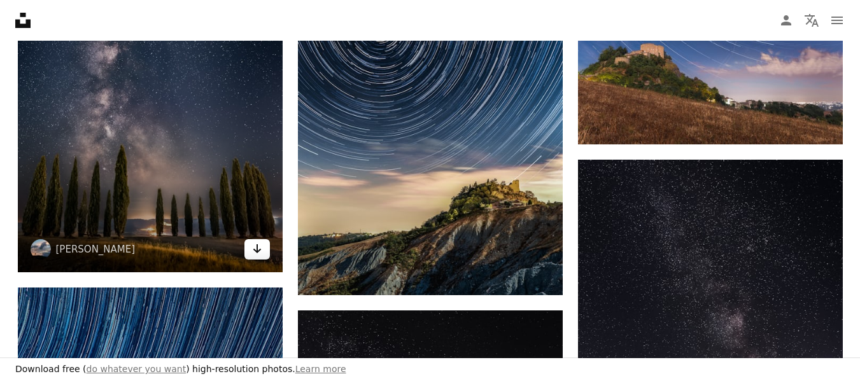
click at [259, 252] on icon "Arrow pointing down" at bounding box center [257, 248] width 10 height 15
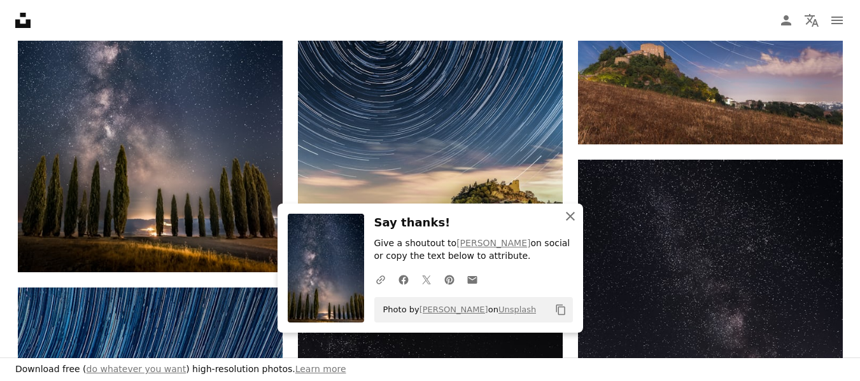
click at [567, 220] on icon "button" at bounding box center [570, 216] width 9 height 9
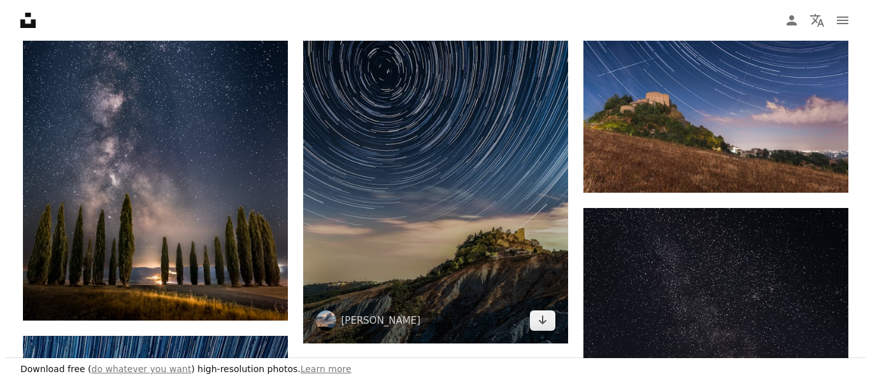
scroll to position [2839, 0]
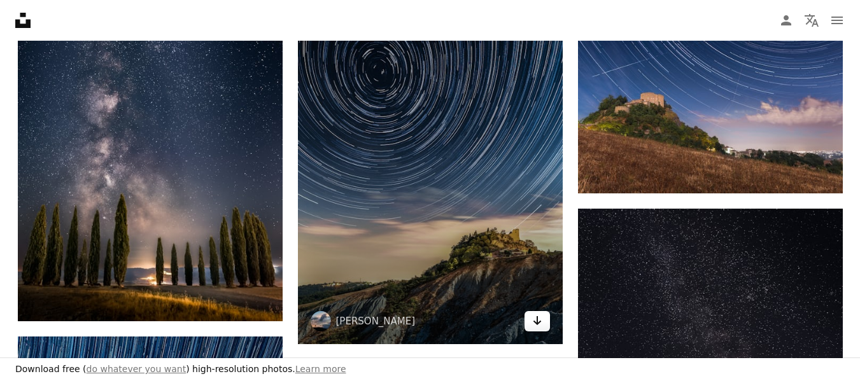
click at [535, 327] on icon "Arrow pointing down" at bounding box center [537, 320] width 10 height 15
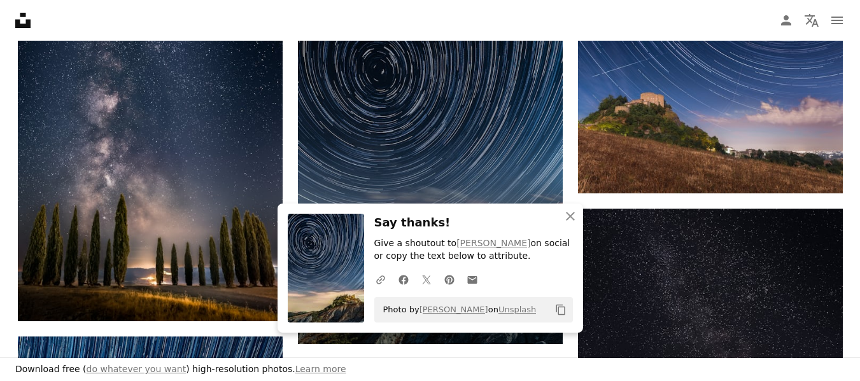
click at [502, 159] on img at bounding box center [430, 145] width 265 height 397
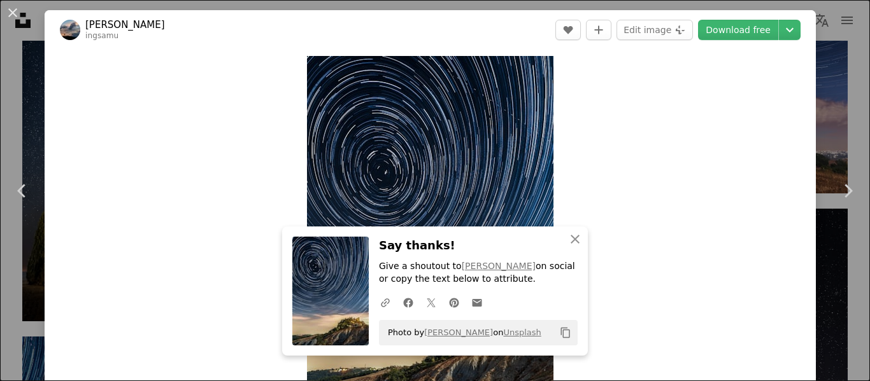
click at [725, 108] on div "Zoom in" at bounding box center [430, 241] width 771 height 383
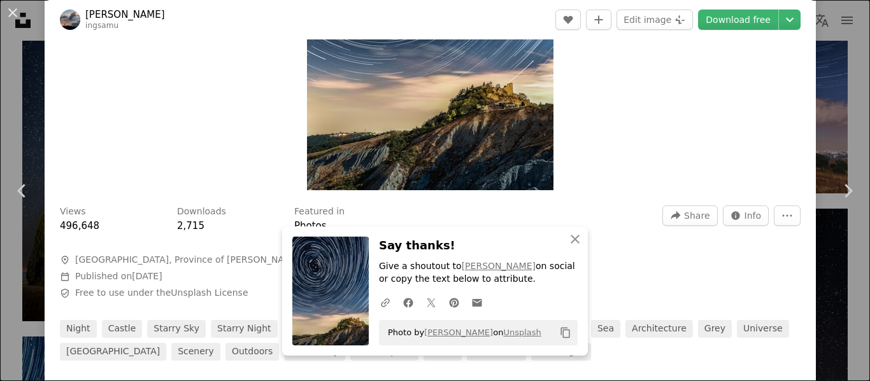
scroll to position [238, 0]
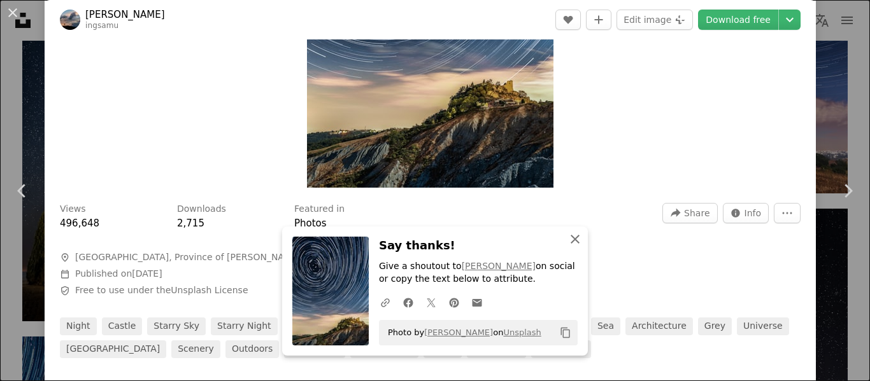
click at [567, 241] on icon "An X shape" at bounding box center [574, 239] width 15 height 15
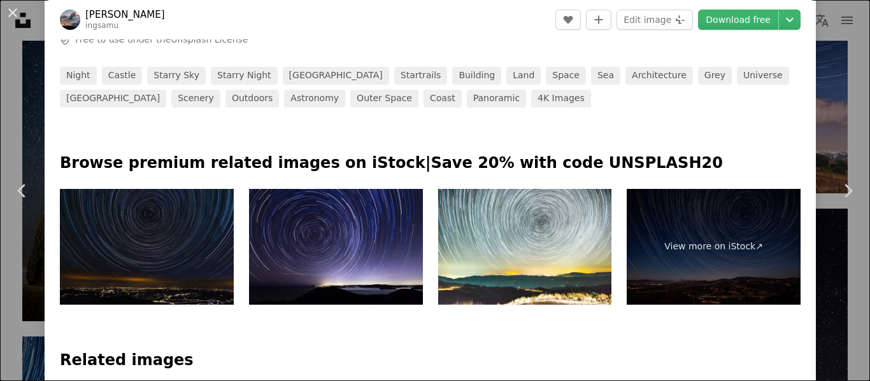
scroll to position [490, 0]
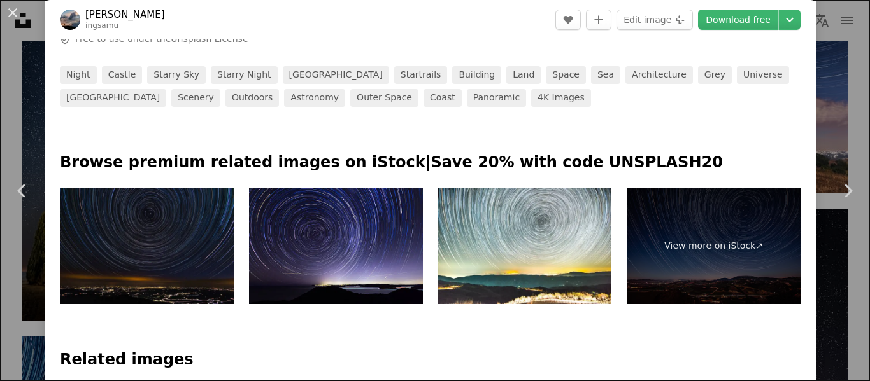
click at [527, 283] on img at bounding box center [525, 247] width 174 height 116
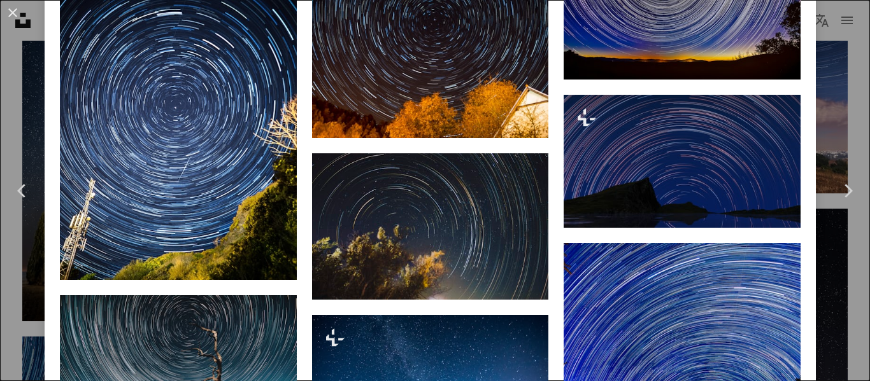
scroll to position [2180, 0]
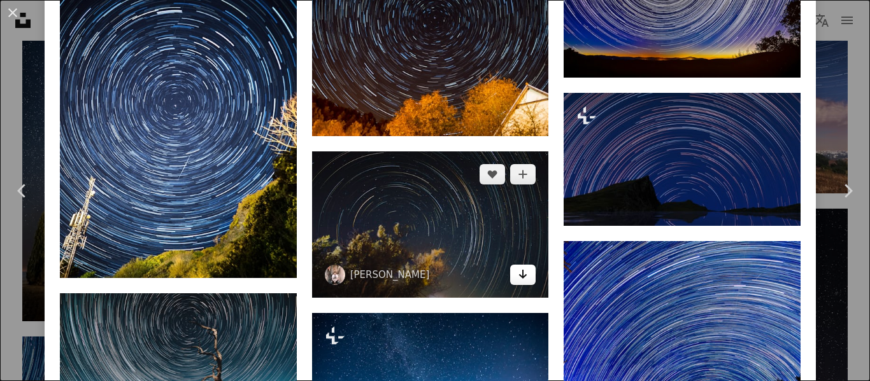
click at [520, 267] on icon "Arrow pointing down" at bounding box center [523, 274] width 10 height 15
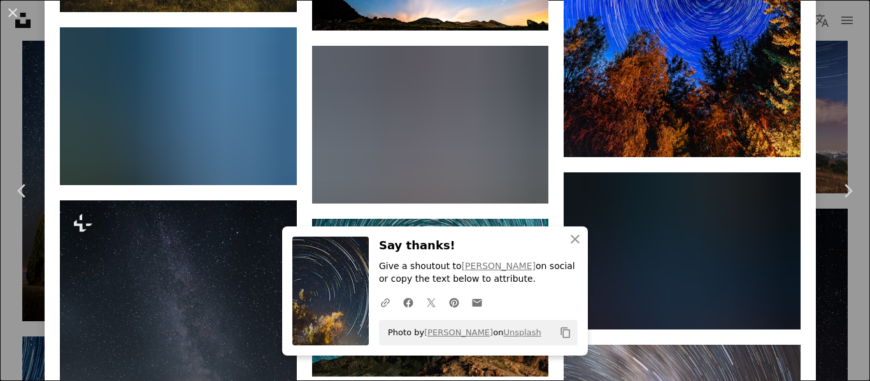
scroll to position [2637, 0]
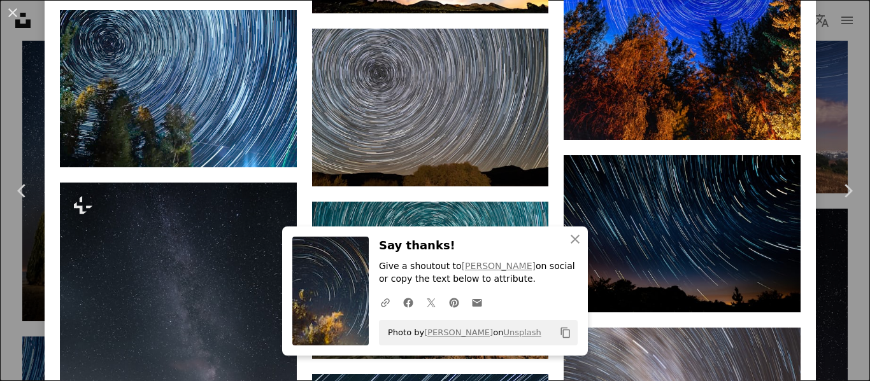
click at [574, 240] on icon "An X shape" at bounding box center [574, 239] width 15 height 15
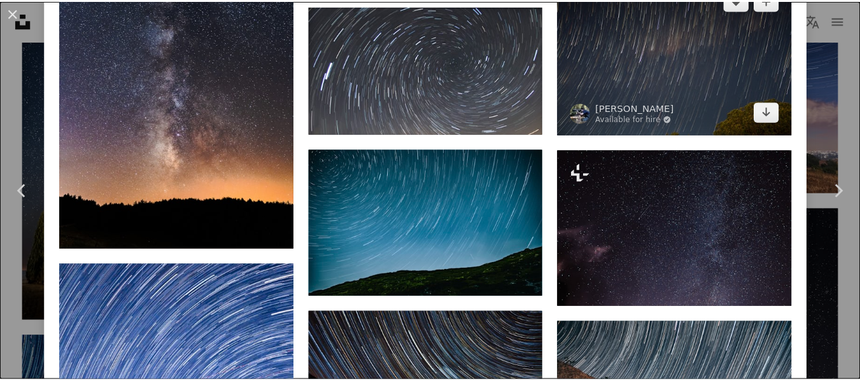
scroll to position [4950, 0]
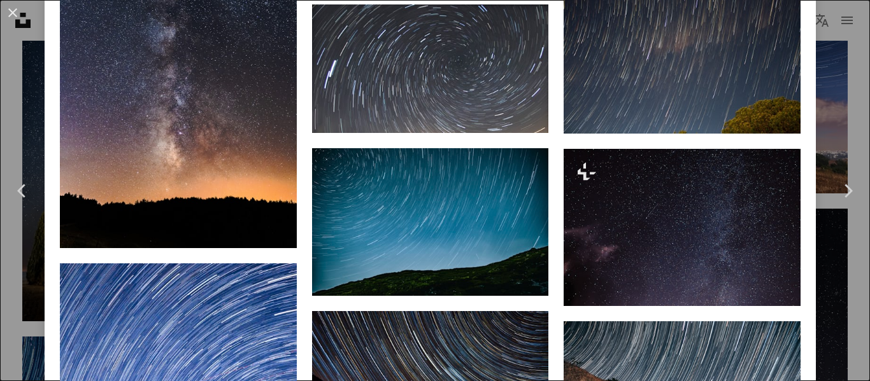
click at [826, 22] on div "An X shape Chevron left Chevron right [PERSON_NAME] ingsamu A heart A plus sign…" at bounding box center [435, 190] width 870 height 381
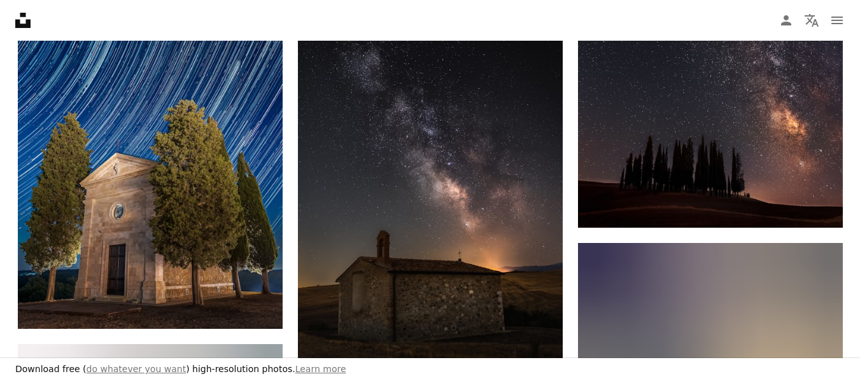
scroll to position [3241, 0]
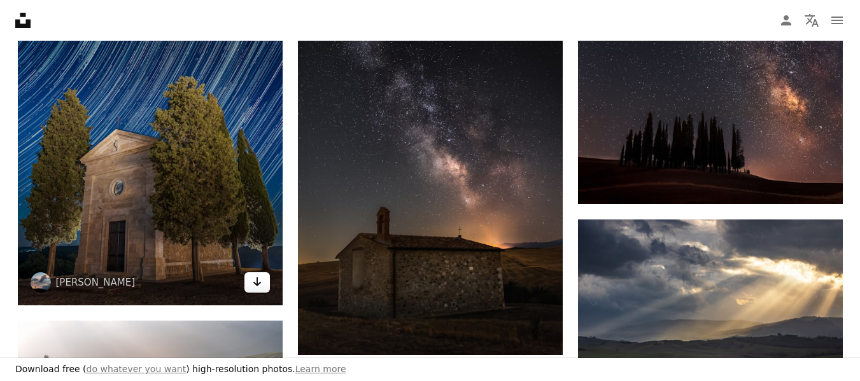
click at [259, 287] on icon "Arrow pointing down" at bounding box center [257, 281] width 10 height 15
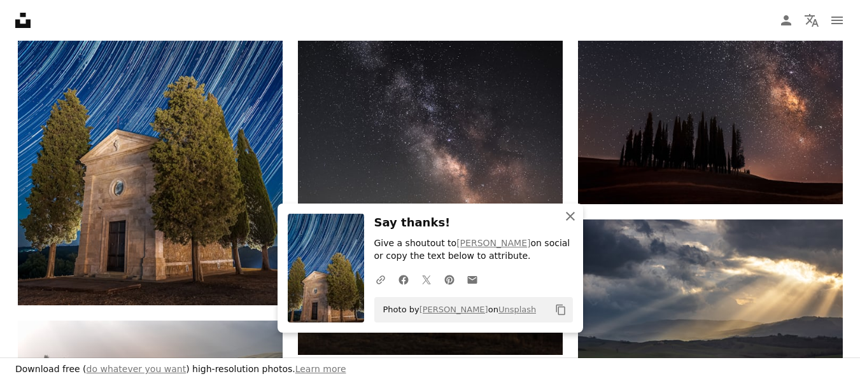
click at [568, 220] on icon "An X shape" at bounding box center [570, 216] width 15 height 15
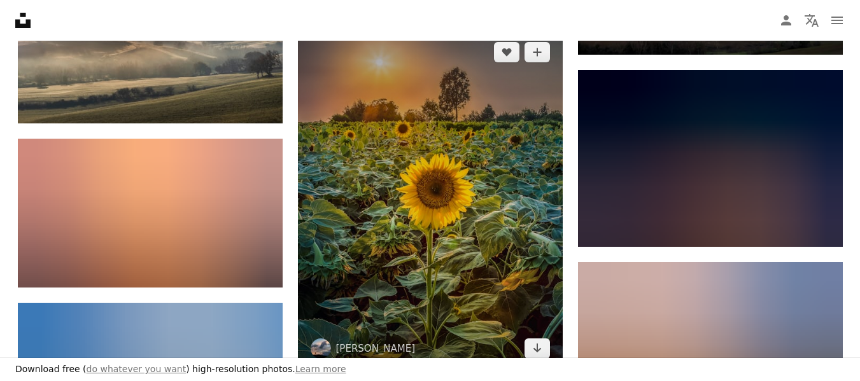
scroll to position [3583, 0]
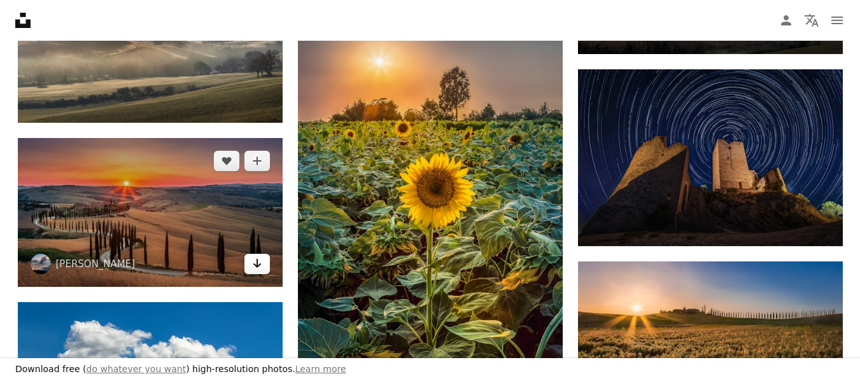
click at [252, 268] on icon "Arrow pointing down" at bounding box center [257, 263] width 10 height 15
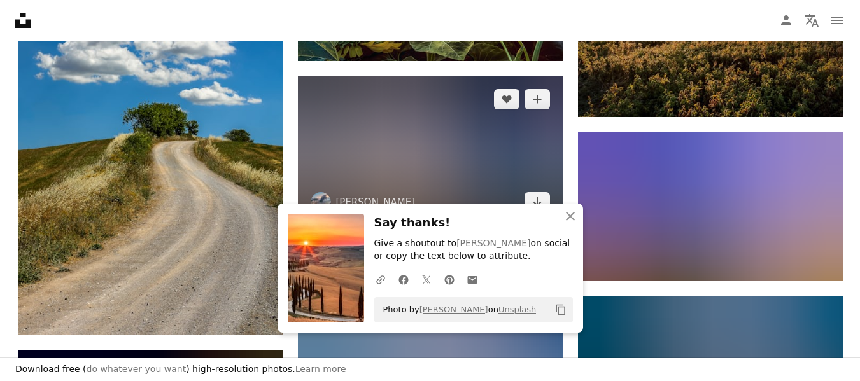
scroll to position [3894, 0]
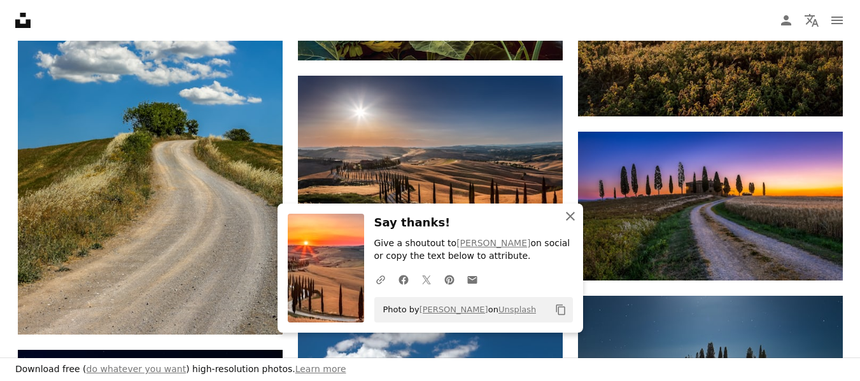
click at [570, 217] on icon "button" at bounding box center [570, 216] width 9 height 9
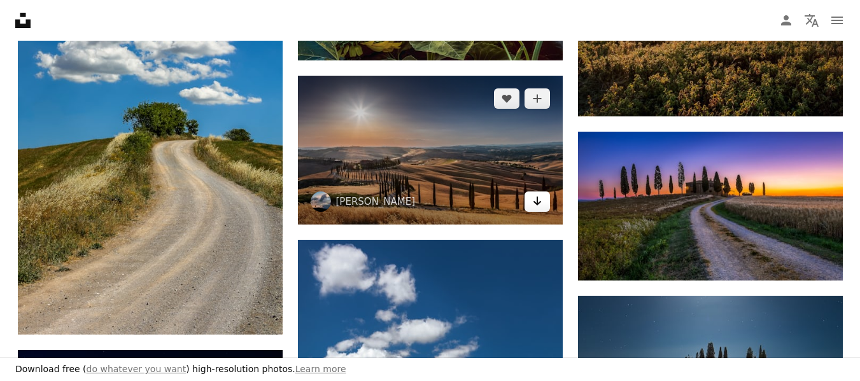
click at [543, 206] on link "Arrow pointing down" at bounding box center [537, 202] width 25 height 20
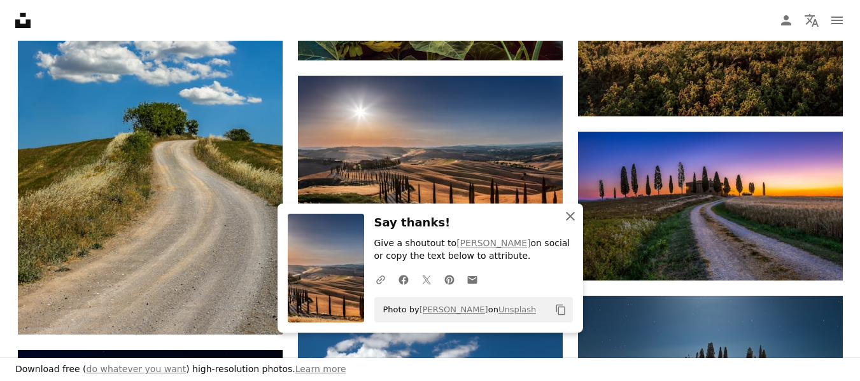
click at [573, 217] on icon "An X shape" at bounding box center [570, 216] width 15 height 15
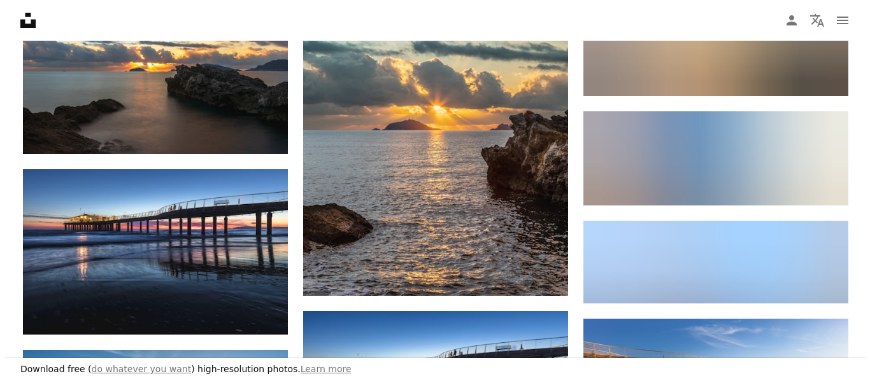
scroll to position [8380, 0]
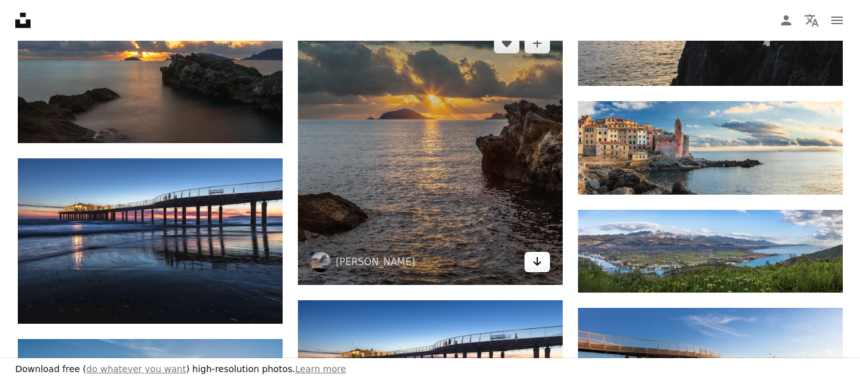
click at [546, 264] on link "Arrow pointing down" at bounding box center [537, 262] width 25 height 20
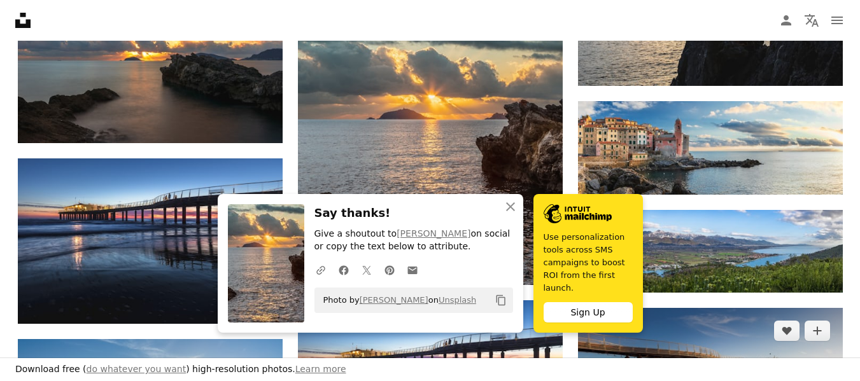
click at [780, 311] on img at bounding box center [710, 375] width 265 height 134
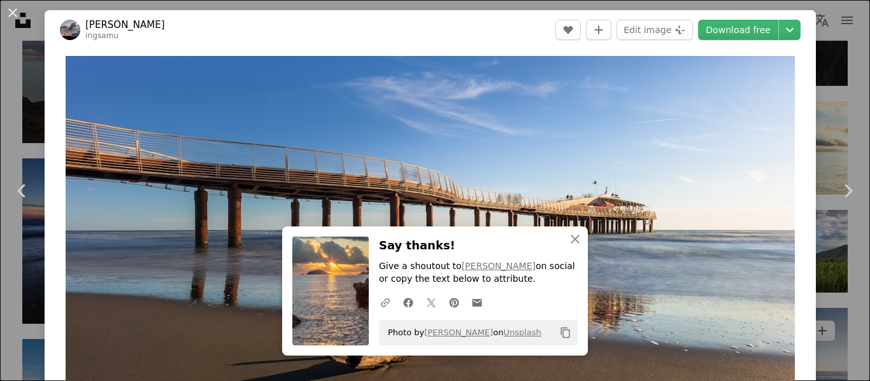
scroll to position [104, 0]
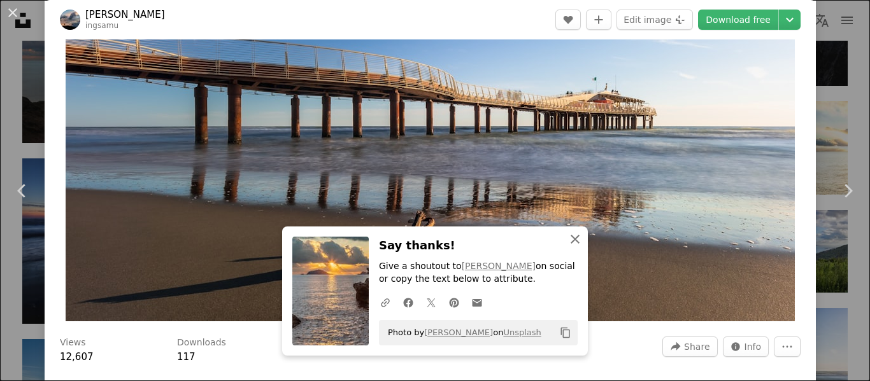
click at [575, 228] on button "An X shape Close" at bounding box center [574, 239] width 25 height 25
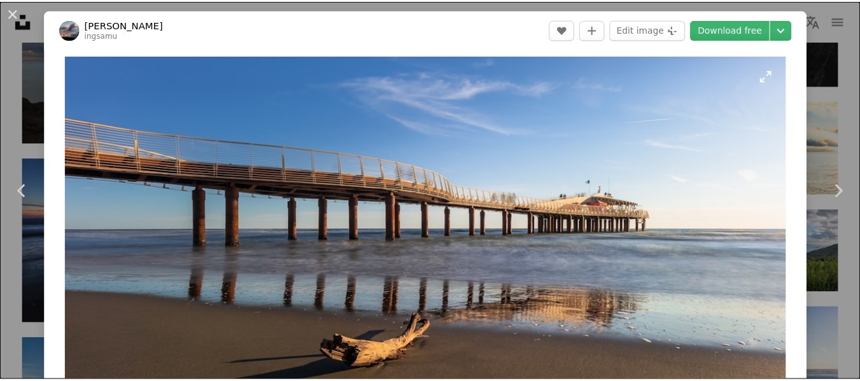
scroll to position [0, 0]
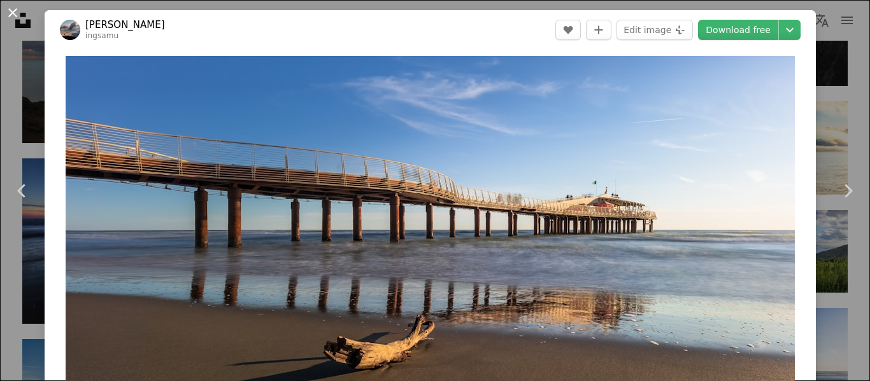
click at [19, 10] on button "An X shape" at bounding box center [12, 12] width 15 height 15
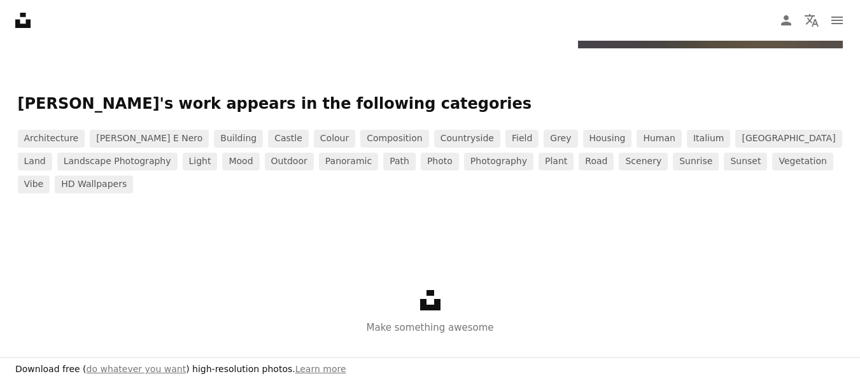
scroll to position [14046, 0]
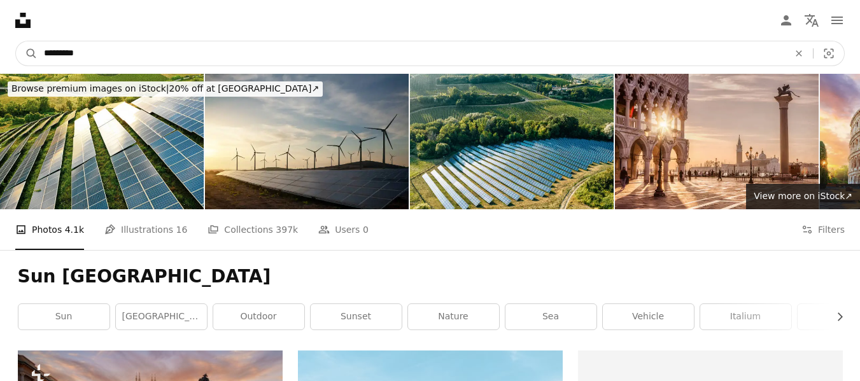
click at [226, 58] on input "*********" at bounding box center [412, 53] width 748 height 24
type input "**********"
click button "A magnifying glass" at bounding box center [27, 53] width 22 height 24
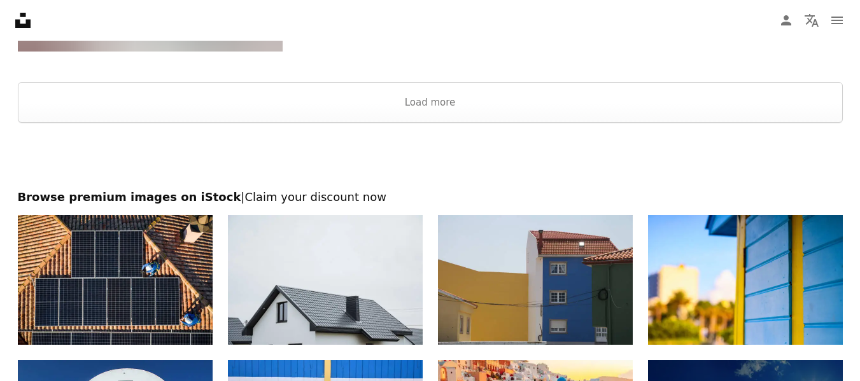
scroll to position [2589, 0]
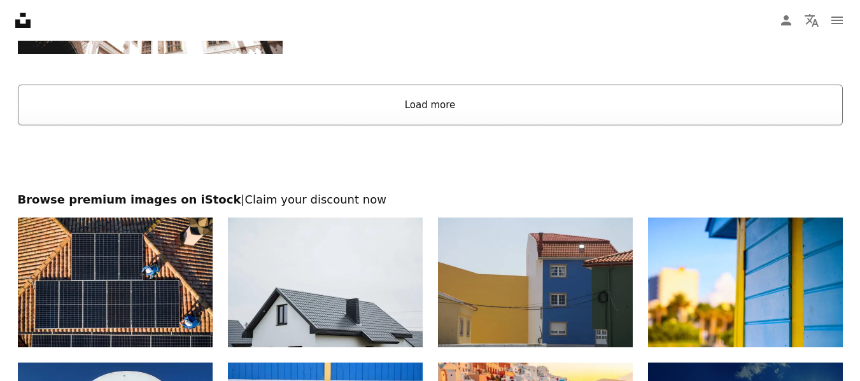
click at [418, 117] on button "Load more" at bounding box center [430, 105] width 825 height 41
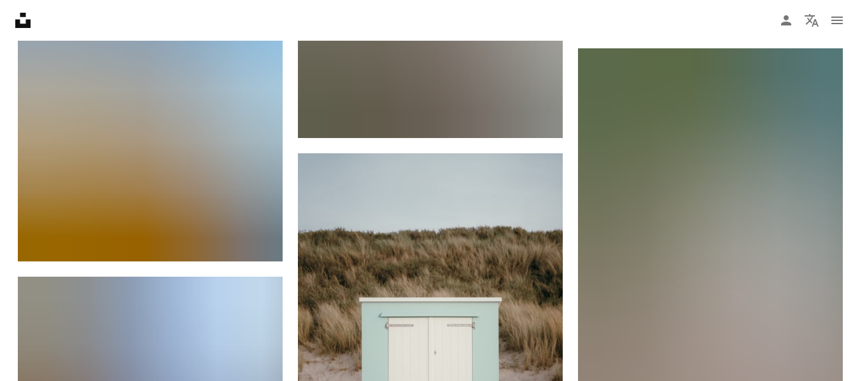
scroll to position [6155, 0]
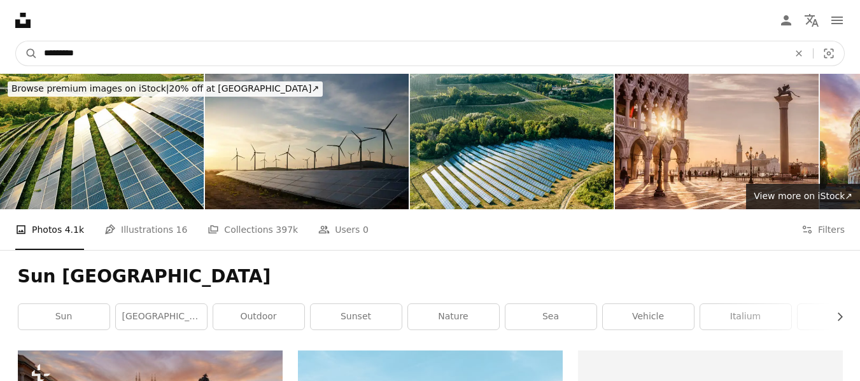
click at [101, 53] on input "*********" at bounding box center [412, 53] width 748 height 24
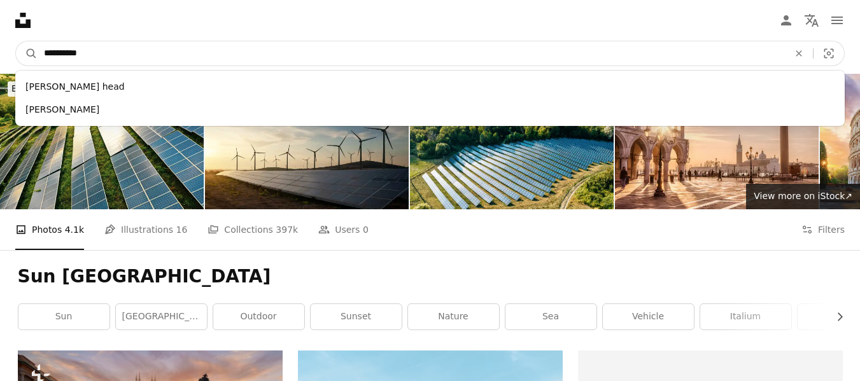
type input "**********"
click button "A magnifying glass" at bounding box center [27, 53] width 22 height 24
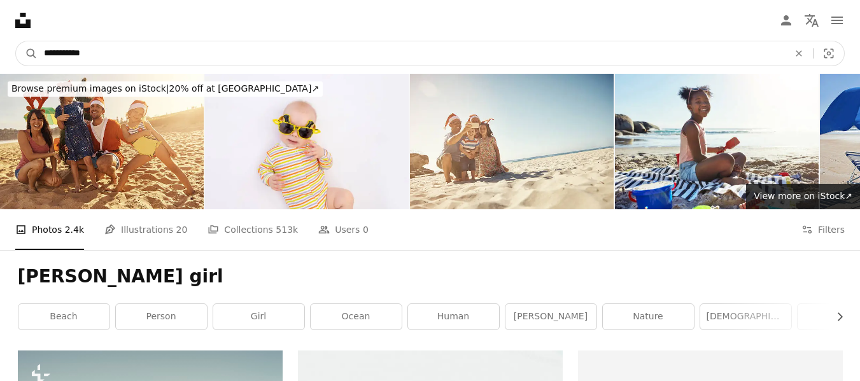
click at [267, 59] on input "**********" at bounding box center [412, 53] width 748 height 24
type input "**********"
click button "A magnifying glass" at bounding box center [27, 53] width 22 height 24
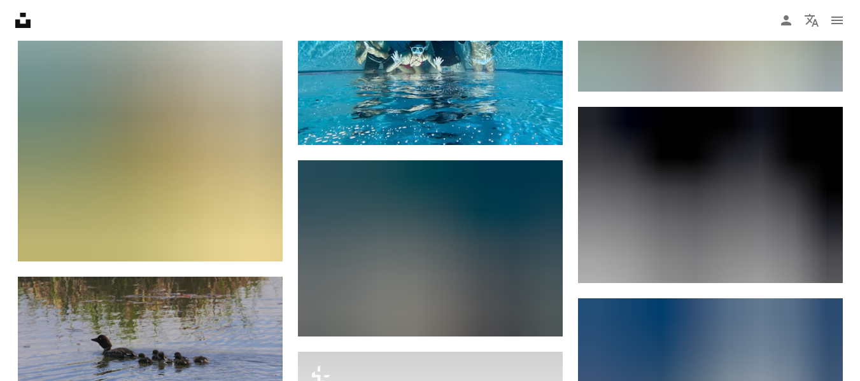
scroll to position [12650, 0]
